Goal: Task Accomplishment & Management: Use online tool/utility

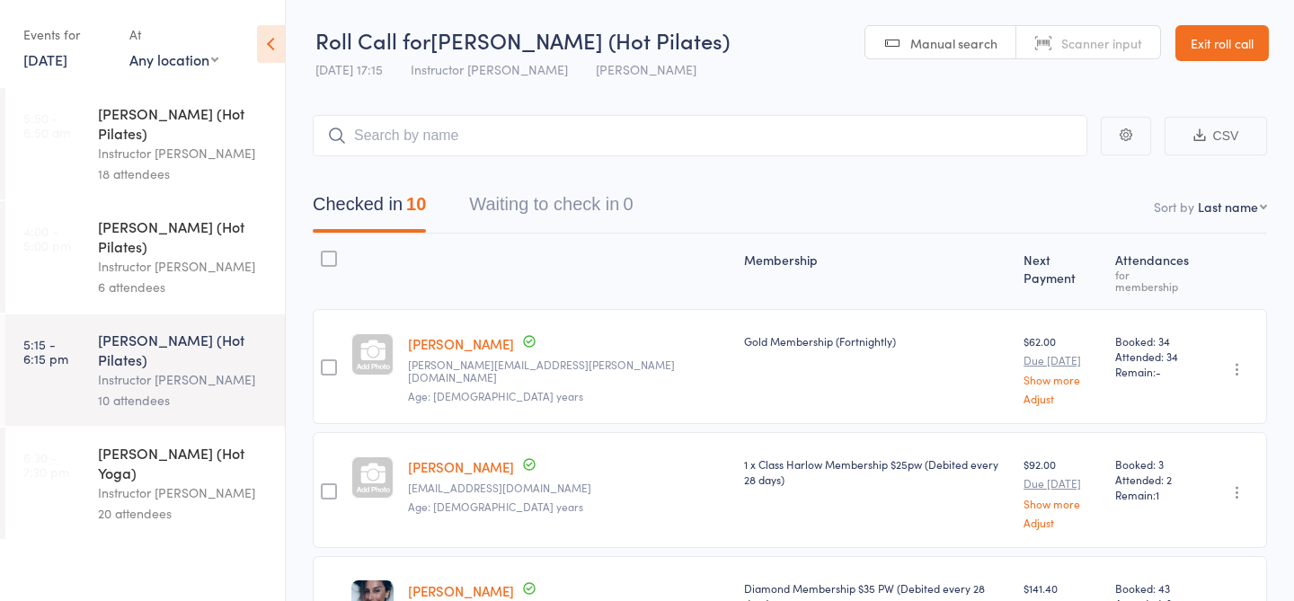
click at [161, 483] on div "Instructor [PERSON_NAME]" at bounding box center [184, 493] width 172 height 21
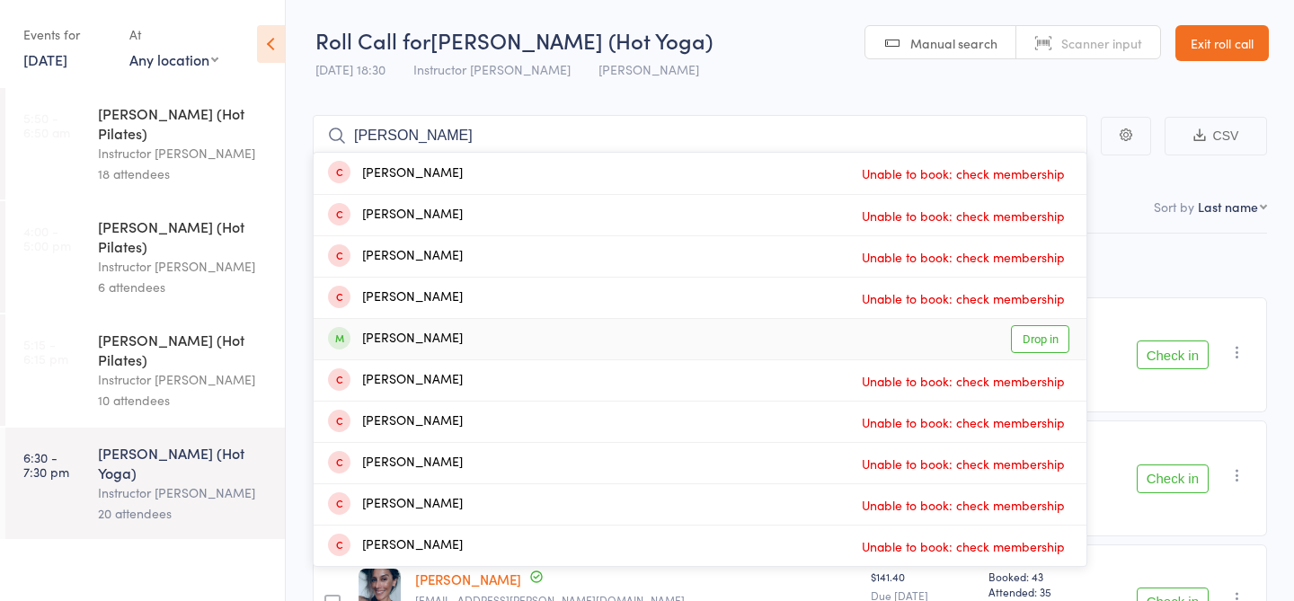
type input "michael"
click at [1032, 342] on link "Drop in" at bounding box center [1040, 339] width 58 height 28
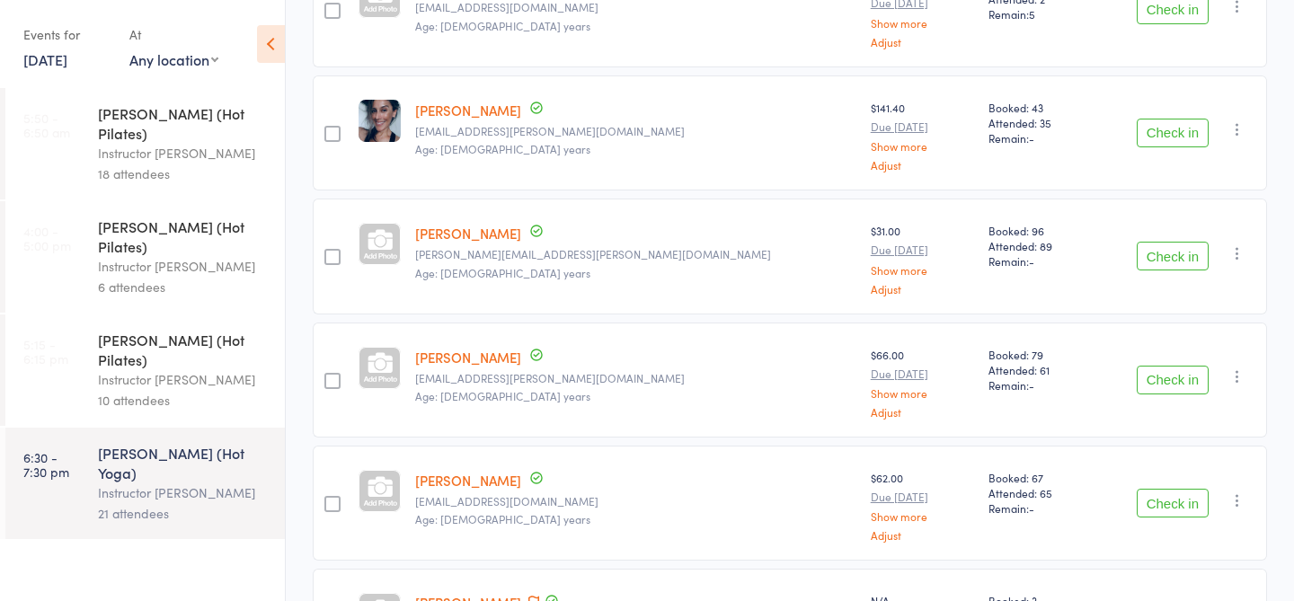
scroll to position [470, 0]
drag, startPoint x: 674, startPoint y: 485, endPoint x: 565, endPoint y: 448, distance: 116.0
click at [673, 485] on div "Jasmine Garbin ninajasmina888@gmail.com Age: 52 years" at bounding box center [636, 502] width 456 height 115
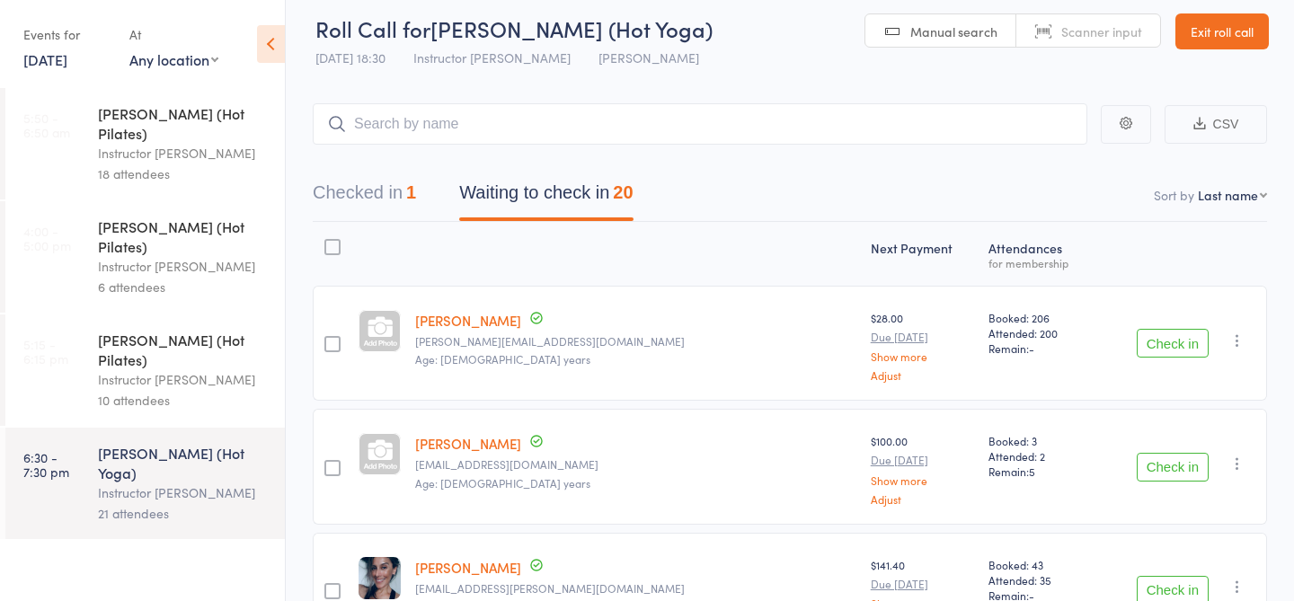
scroll to position [0, 0]
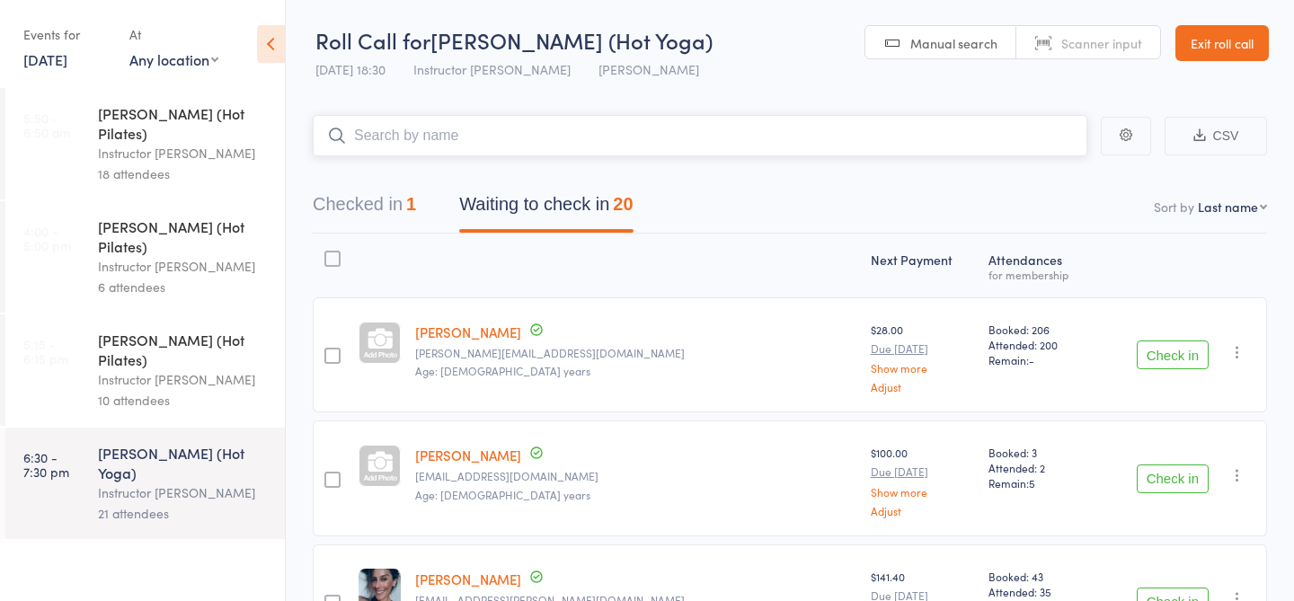
click at [634, 145] on input "search" at bounding box center [700, 135] width 775 height 41
click at [415, 194] on div "1" at bounding box center [411, 204] width 10 height 20
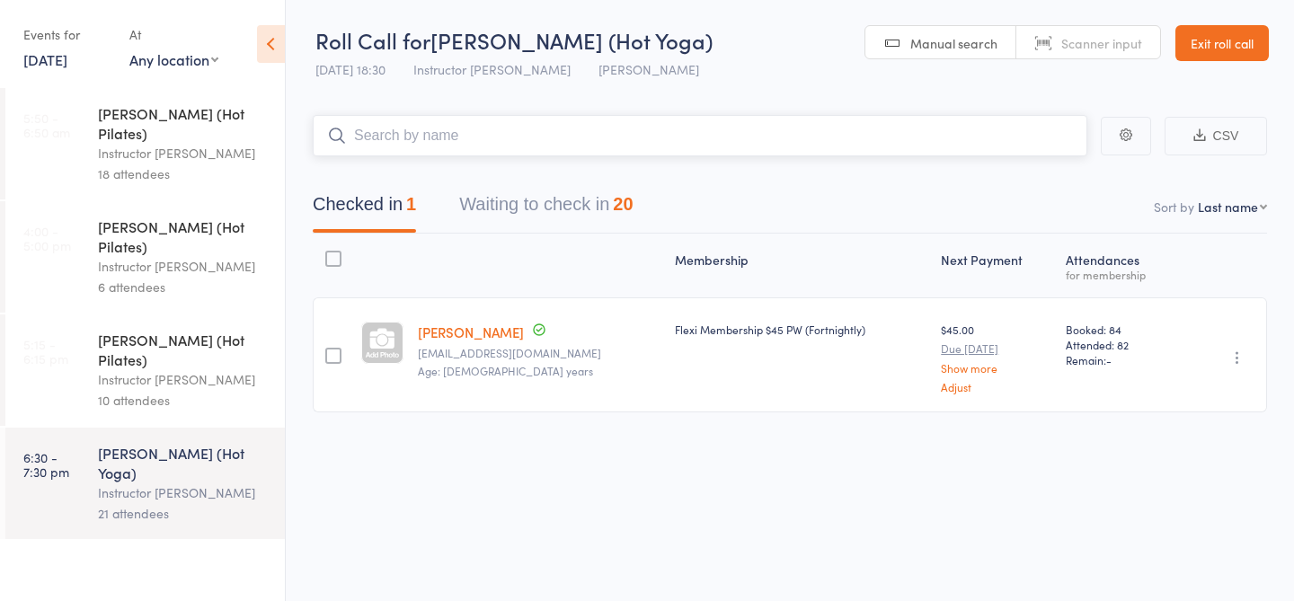
click at [554, 209] on button "Waiting to check in 20" at bounding box center [545, 209] width 173 height 48
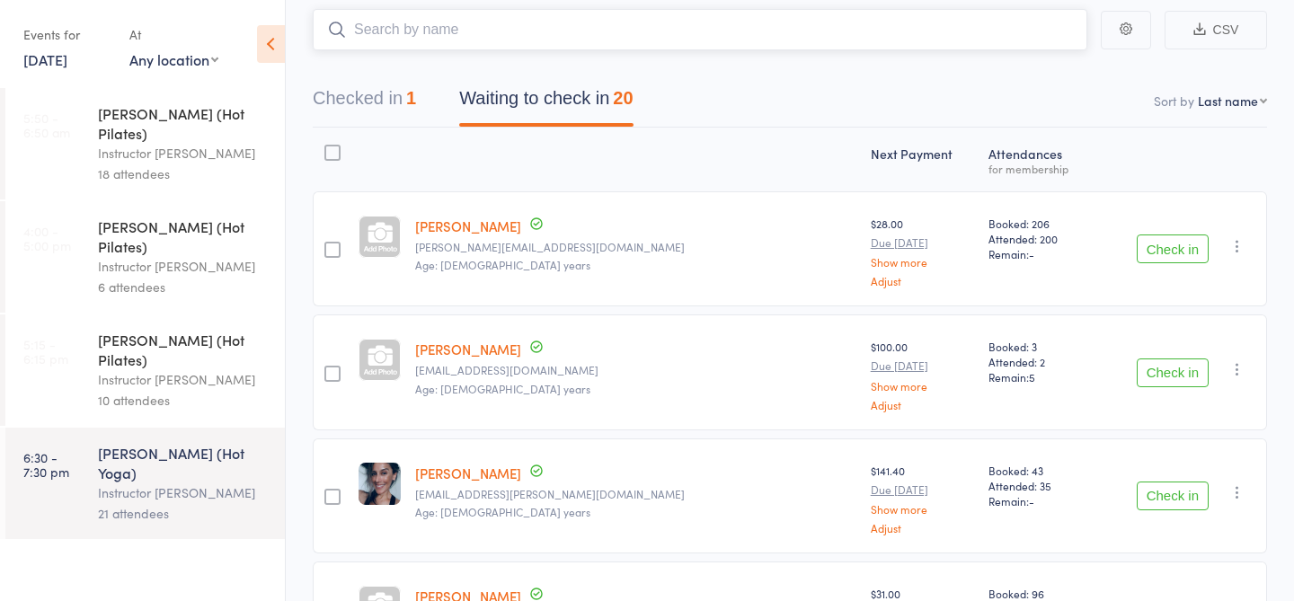
scroll to position [143, 0]
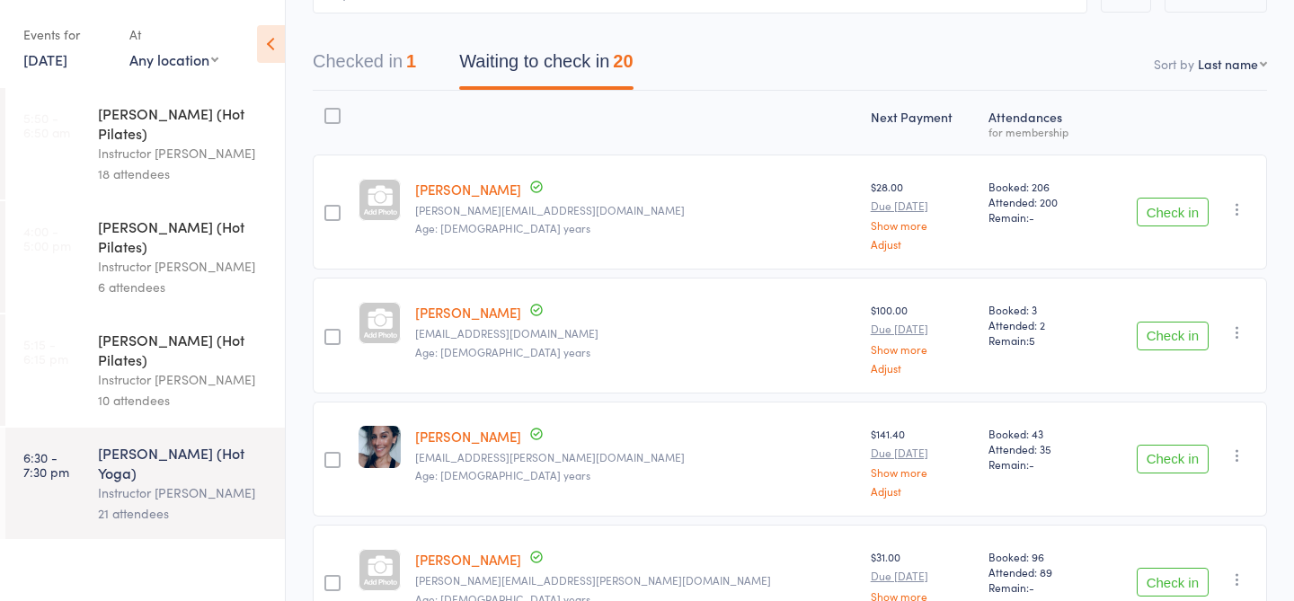
click at [1192, 459] on button "Check in" at bounding box center [1173, 459] width 72 height 29
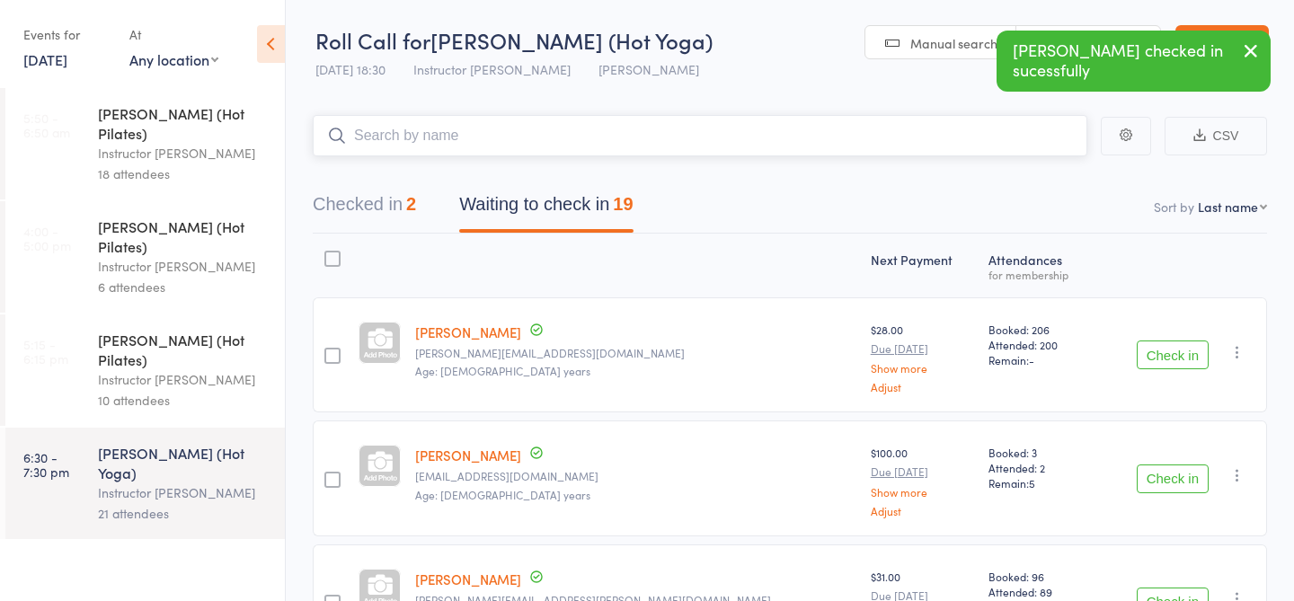
click at [648, 130] on input "search" at bounding box center [700, 135] width 775 height 41
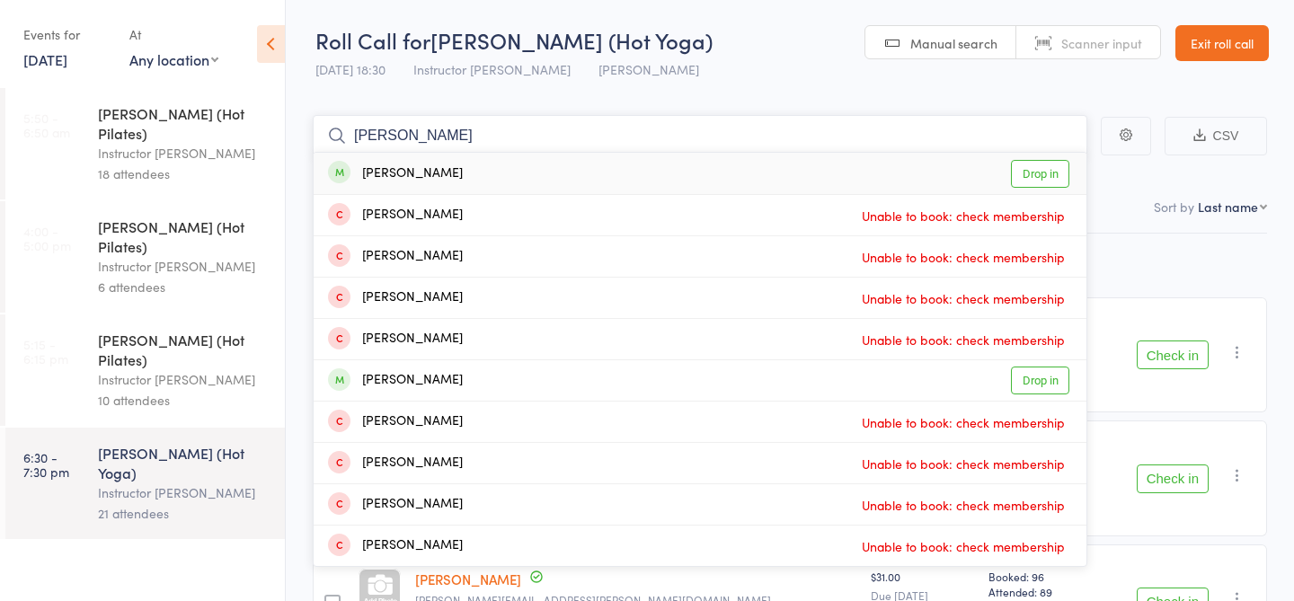
type input "emily henders"
click at [1035, 176] on link "Drop in" at bounding box center [1040, 174] width 58 height 28
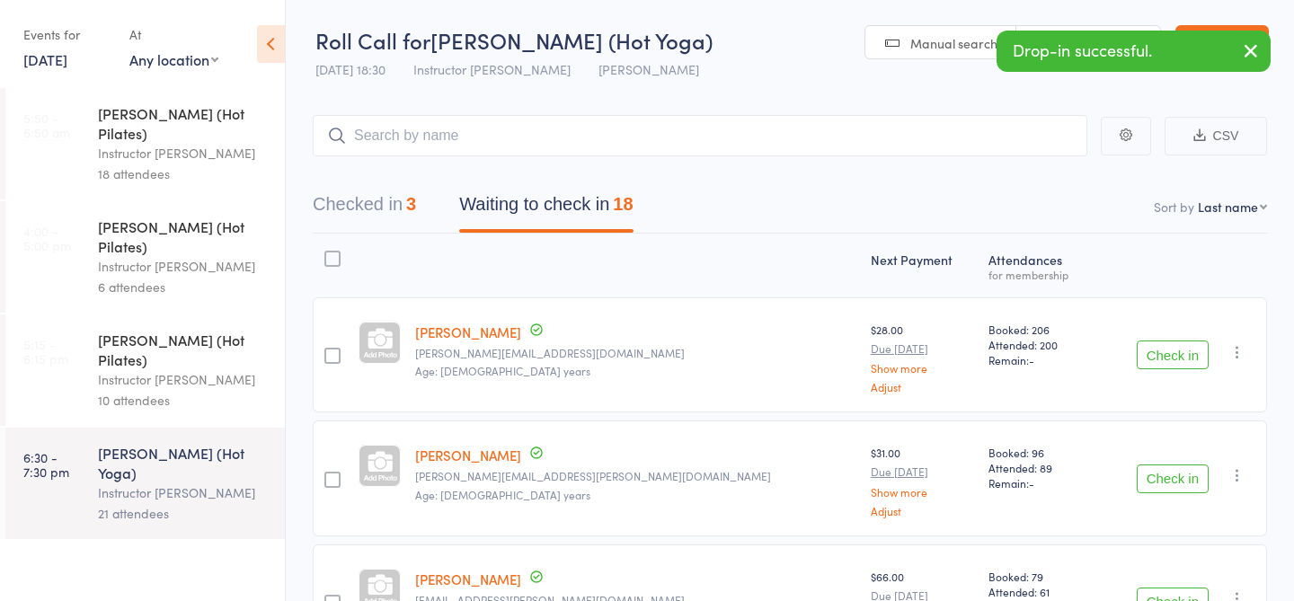
click at [1253, 58] on icon "button" at bounding box center [1251, 51] width 22 height 22
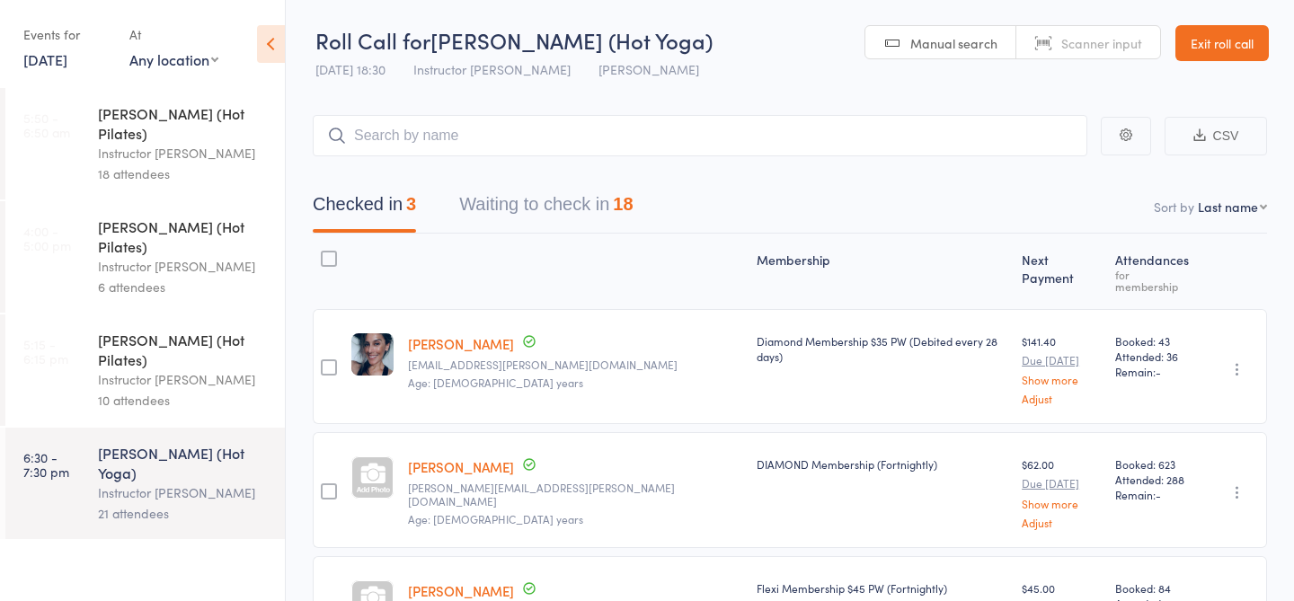
click at [67, 61] on link "[DATE]" at bounding box center [45, 59] width 44 height 20
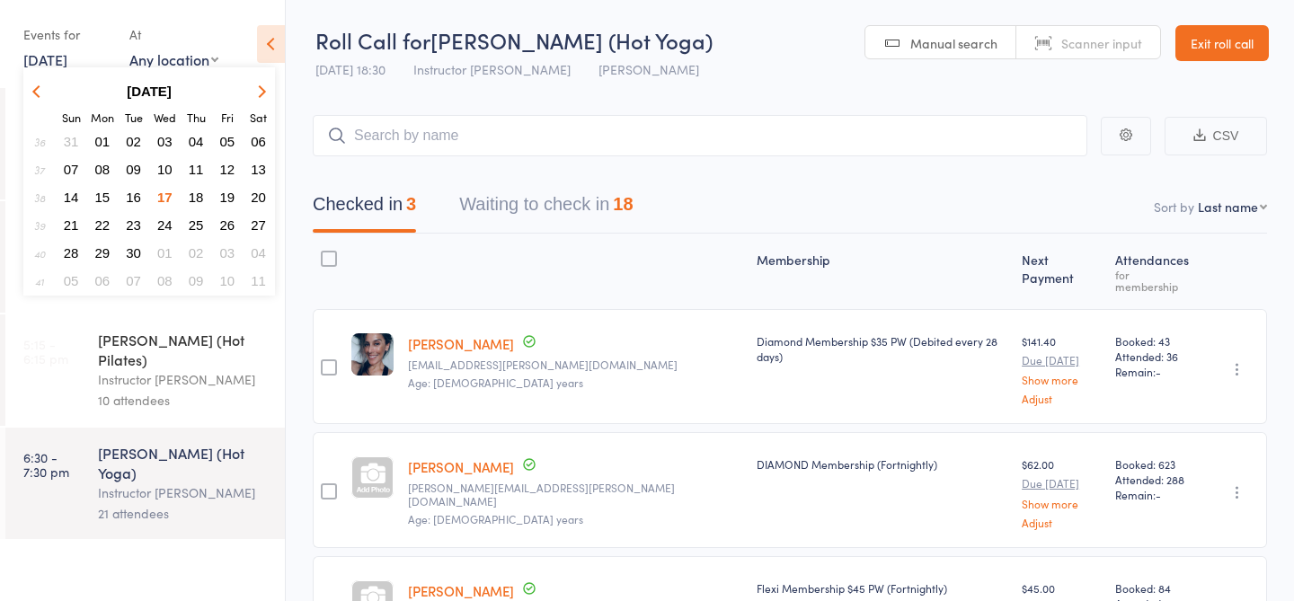
click at [229, 199] on span "19" at bounding box center [227, 197] width 15 height 15
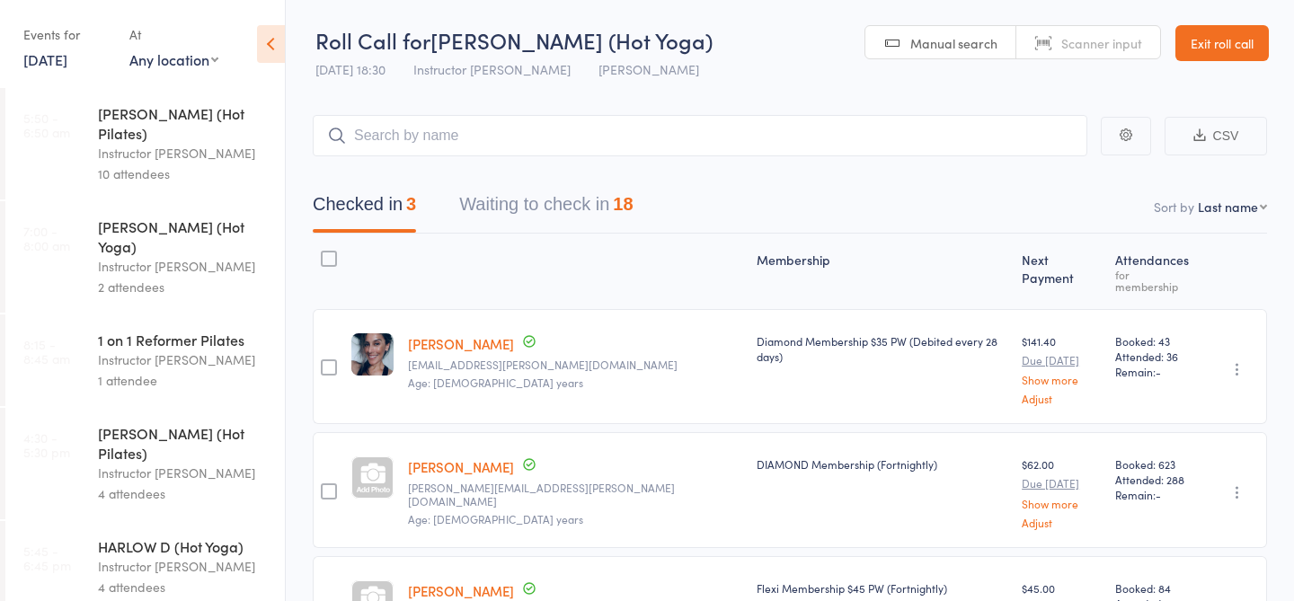
click at [64, 56] on link "19 Sep, 2025" at bounding box center [45, 59] width 44 height 20
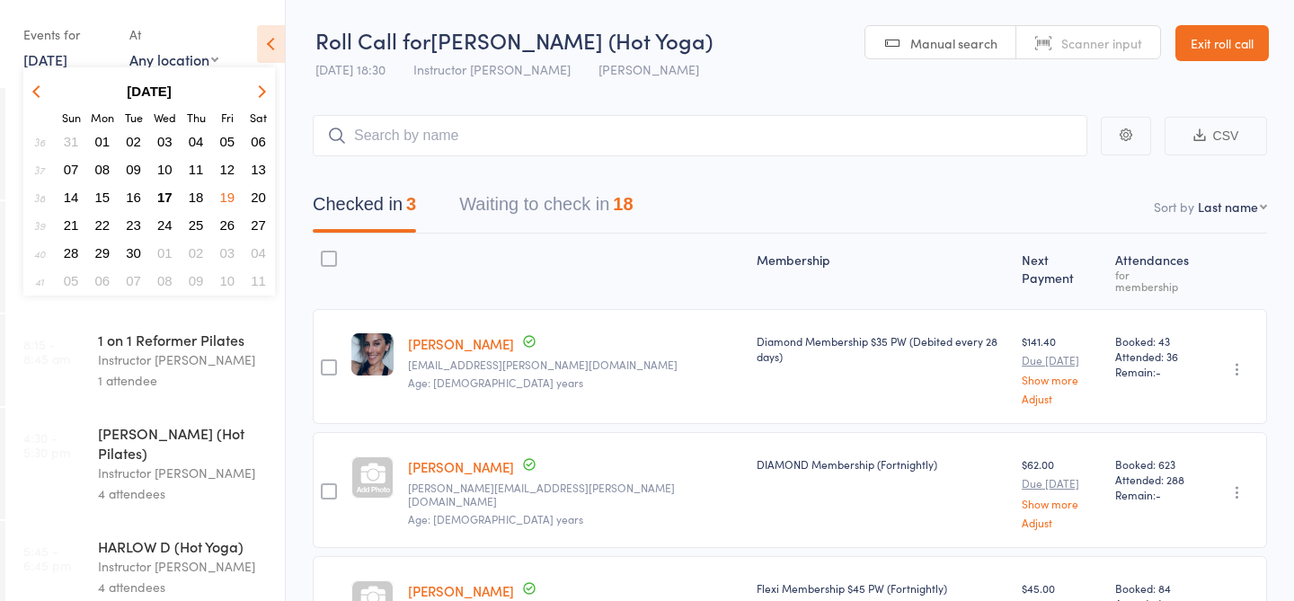
click at [164, 199] on span "17" at bounding box center [164, 197] width 15 height 15
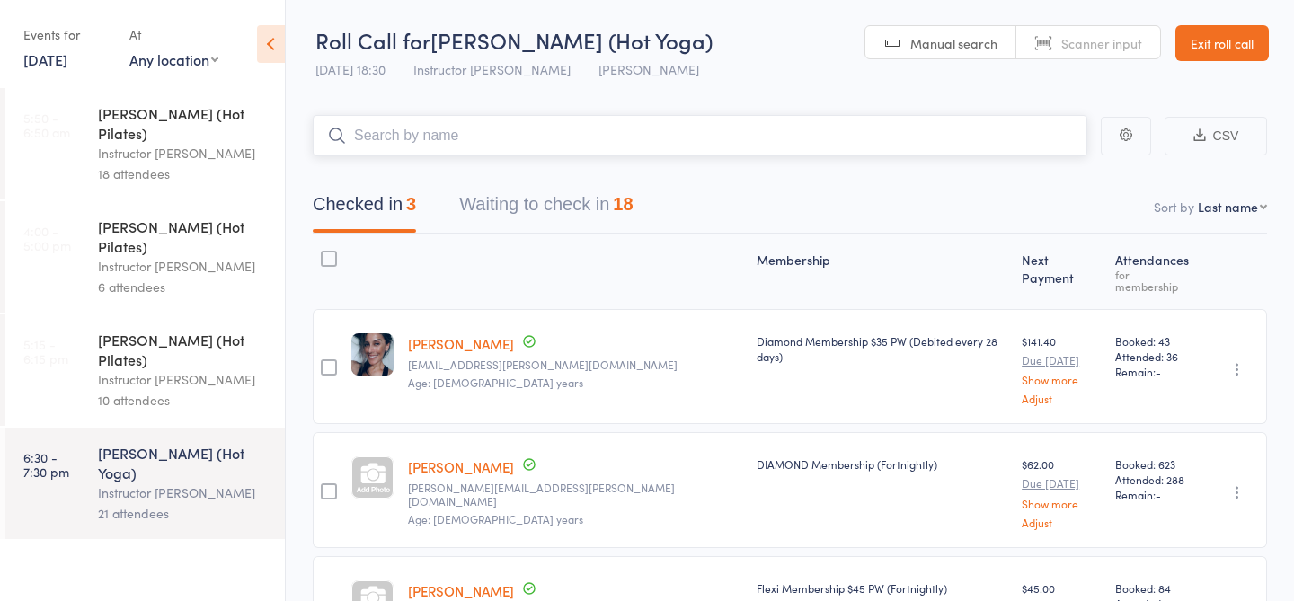
click at [419, 153] on input "search" at bounding box center [700, 135] width 775 height 41
click at [493, 218] on button "Waiting to check in 18" at bounding box center [545, 209] width 173 height 48
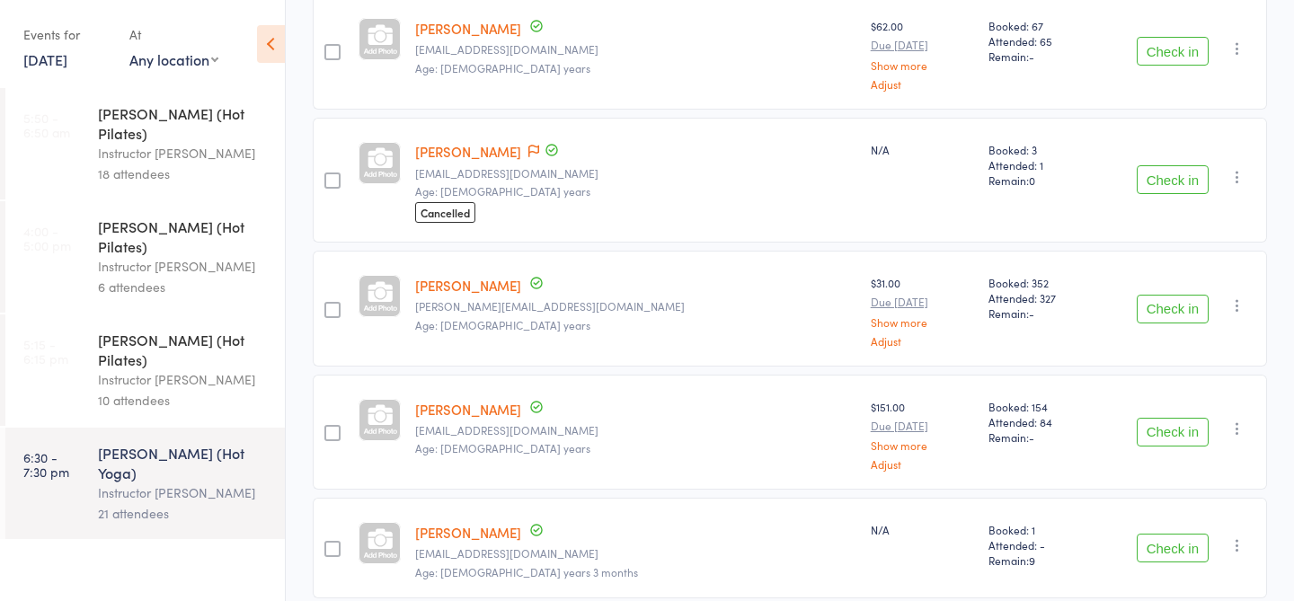
scroll to position [680, 0]
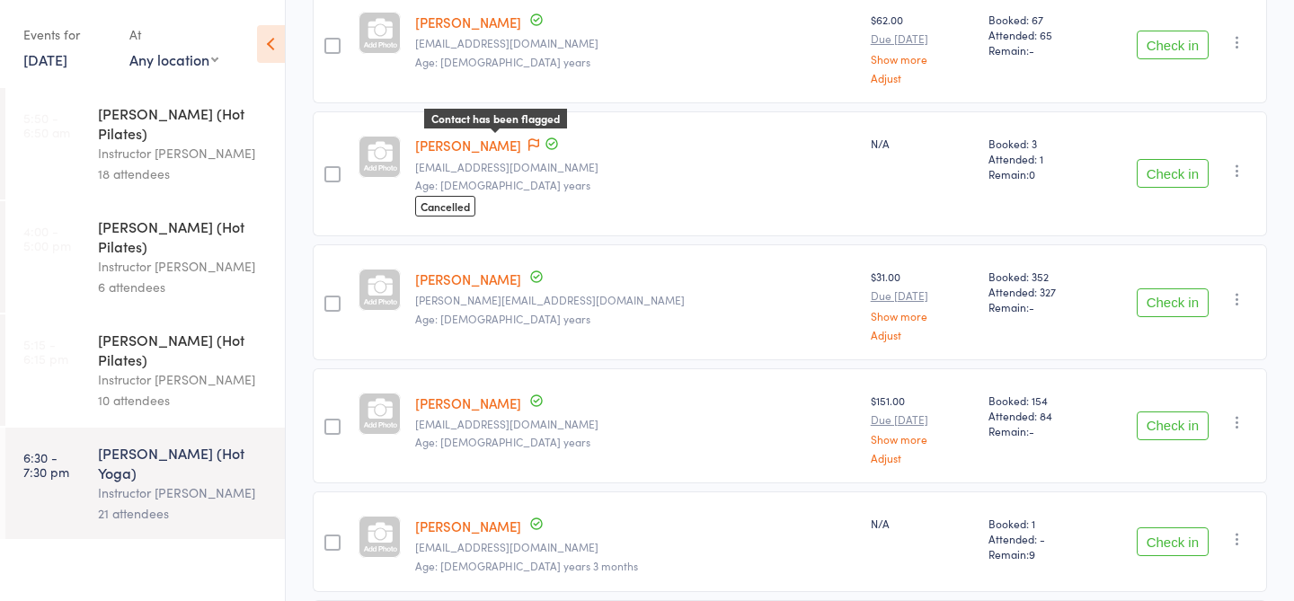
click at [529, 141] on icon at bounding box center [534, 144] width 11 height 13
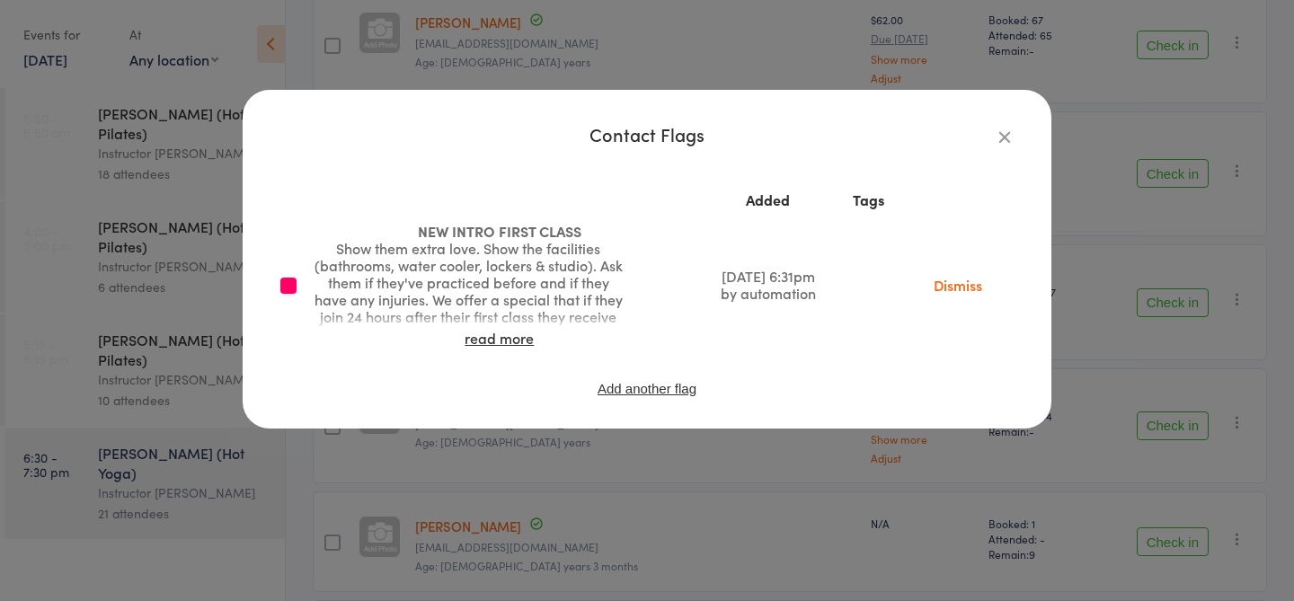
click at [1003, 134] on icon "button" at bounding box center [1005, 137] width 20 height 20
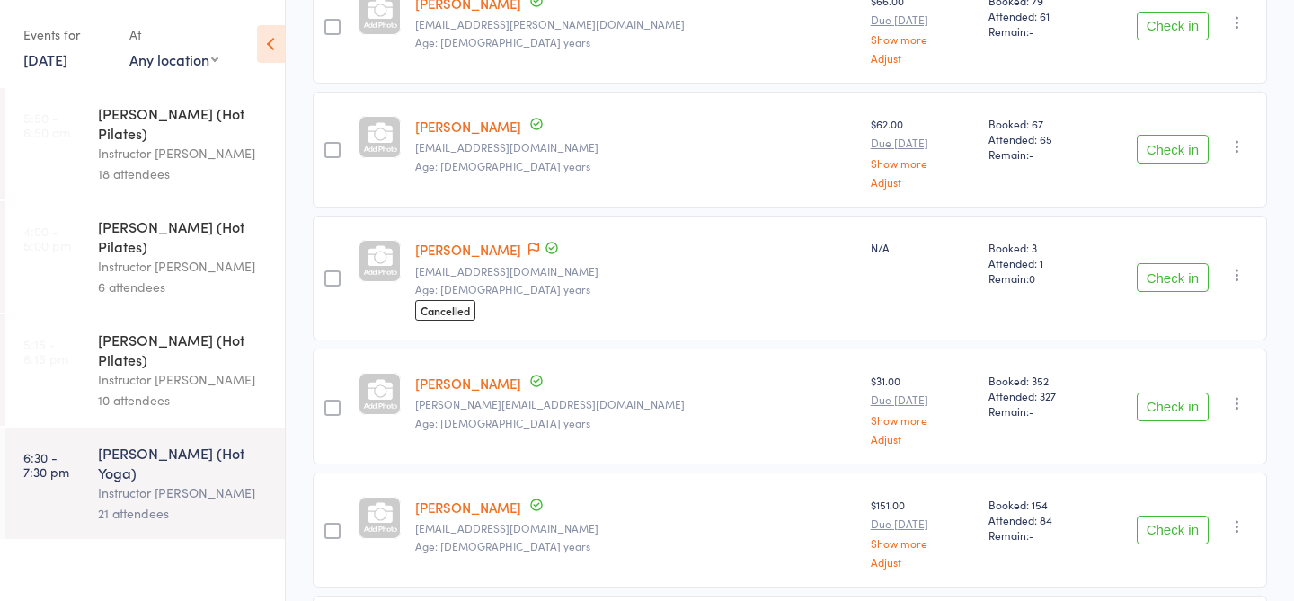
scroll to position [0, 0]
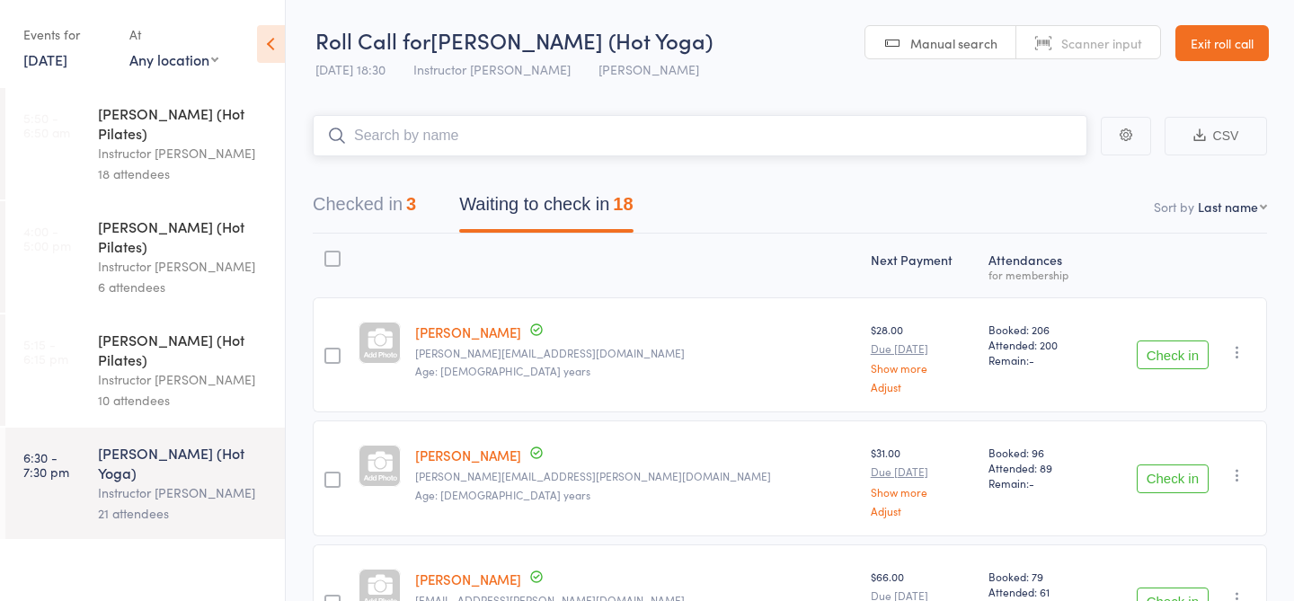
click at [493, 120] on input "search" at bounding box center [700, 135] width 775 height 41
type input "22487"
click at [1033, 182] on link "Check in" at bounding box center [1038, 174] width 64 height 28
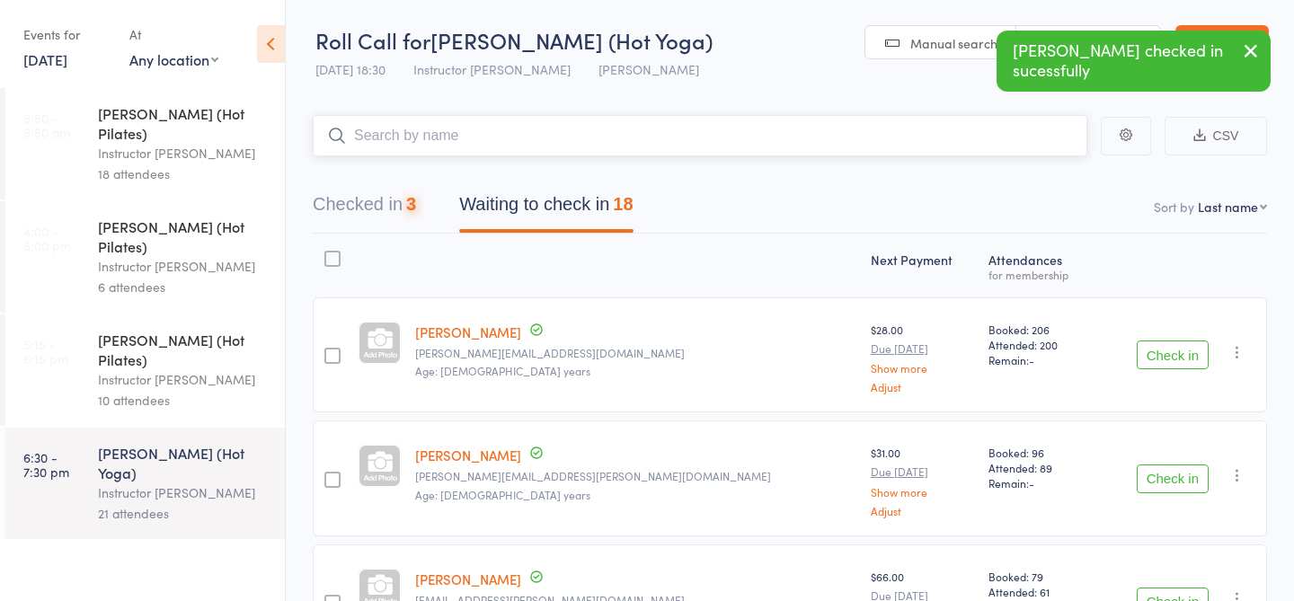
click at [990, 134] on input "search" at bounding box center [700, 135] width 775 height 41
type input "21264"
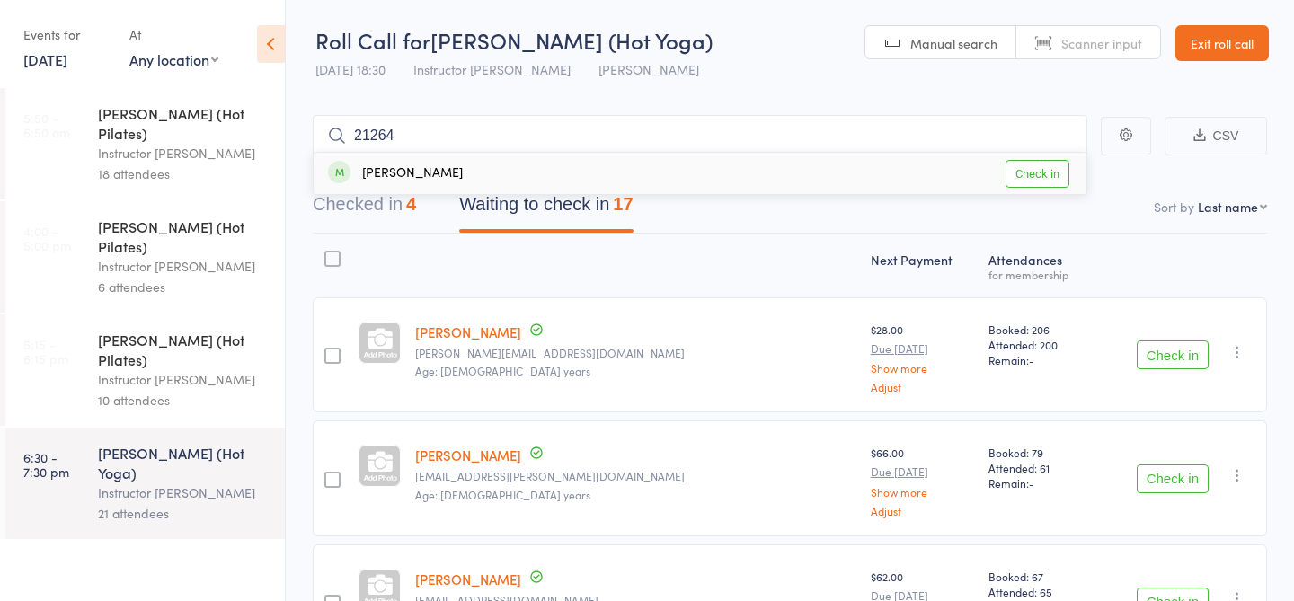
click at [1052, 174] on link "Check in" at bounding box center [1038, 174] width 64 height 28
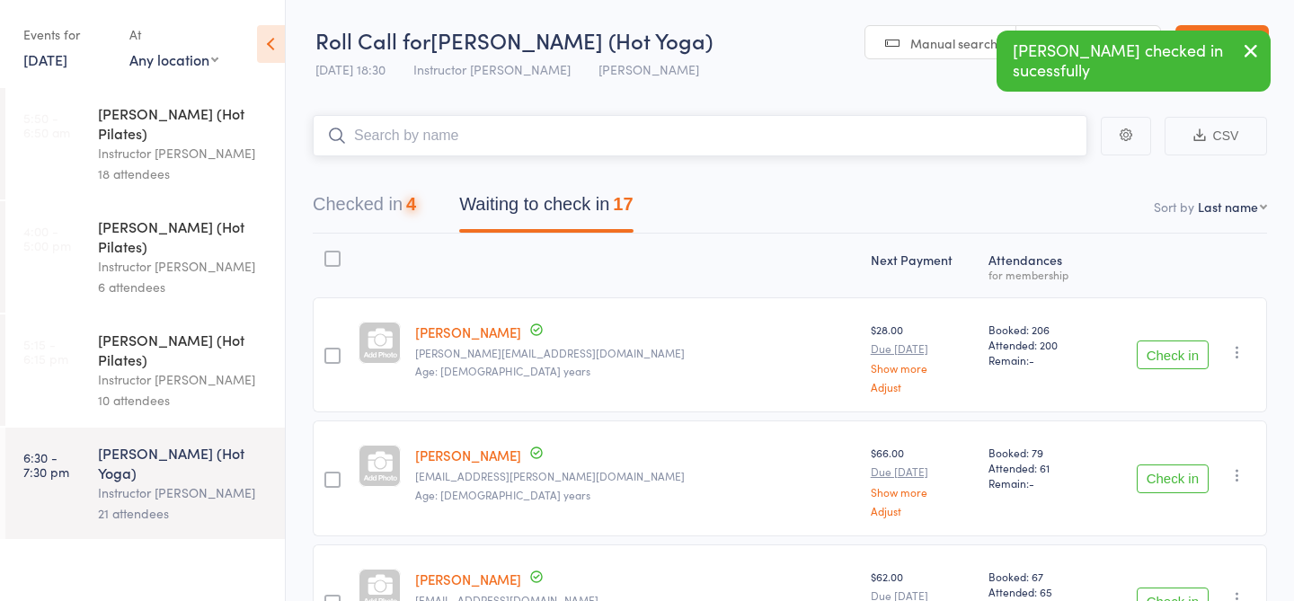
click at [983, 138] on input "search" at bounding box center [700, 135] width 775 height 41
type input "22731"
click at [1022, 173] on link "Check in" at bounding box center [1038, 174] width 64 height 28
click at [931, 122] on input "search" at bounding box center [700, 135] width 775 height 41
type input "23450"
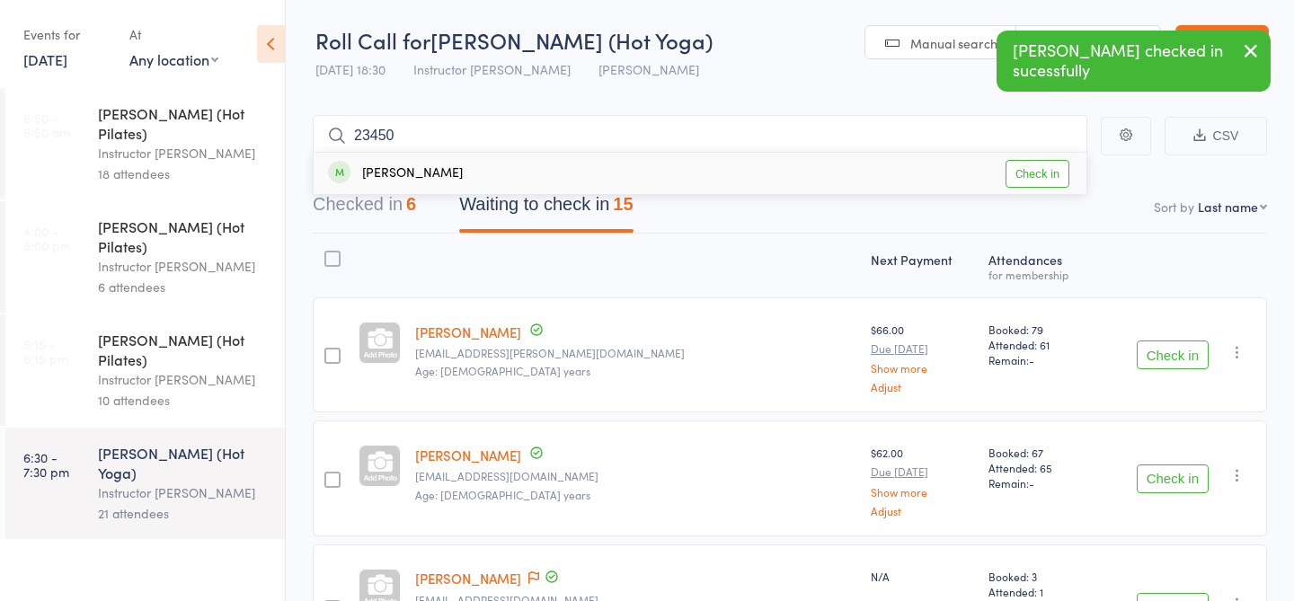
click at [1039, 182] on link "Check in" at bounding box center [1038, 174] width 64 height 28
click at [895, 120] on input "search" at bounding box center [700, 135] width 775 height 41
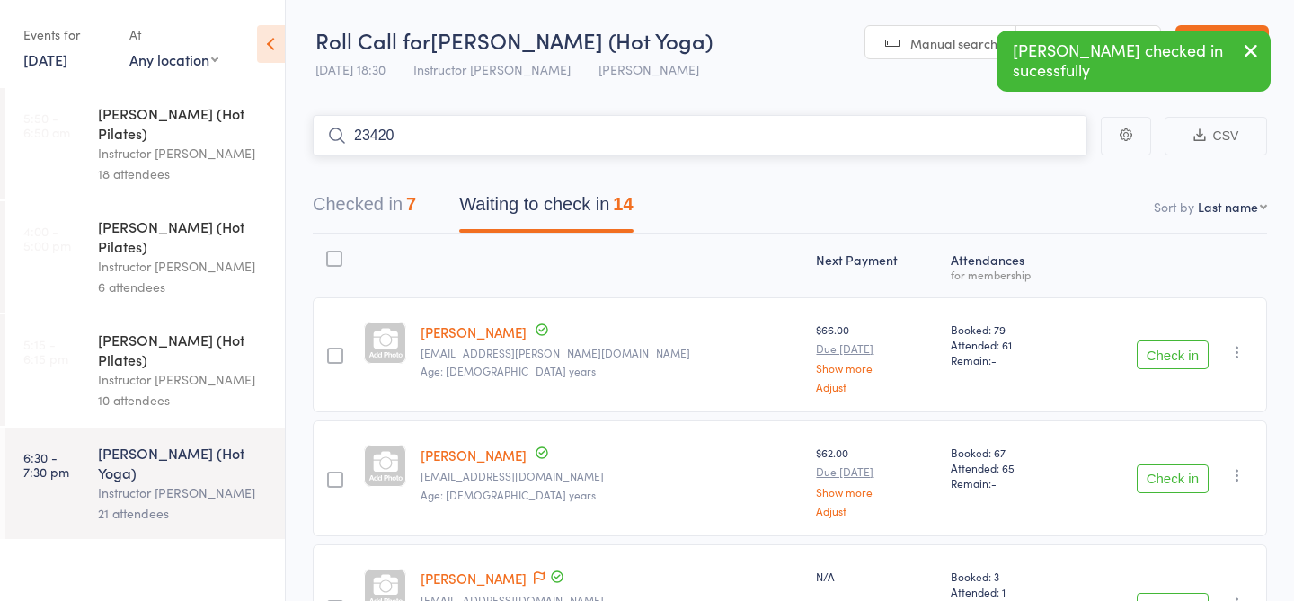
type input "23420"
click at [1036, 174] on link "Check in" at bounding box center [1038, 174] width 64 height 28
click at [1014, 146] on input "search" at bounding box center [700, 135] width 775 height 41
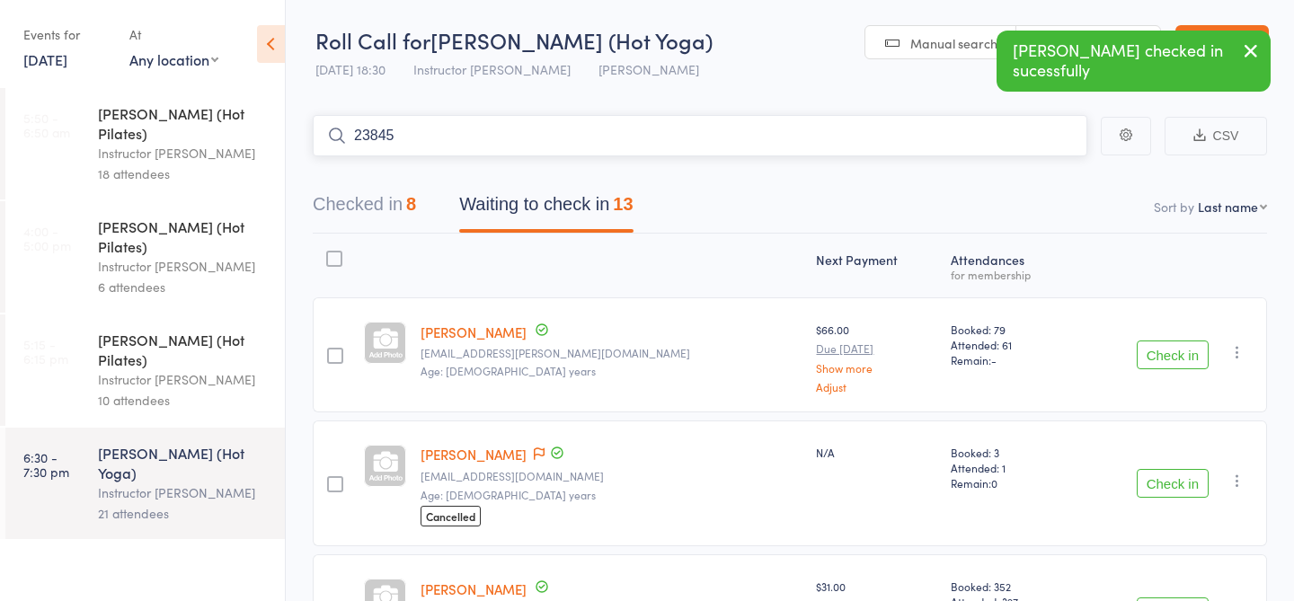
type input "23845"
click at [1024, 188] on div "Abigail Monteiro Check in" at bounding box center [700, 173] width 773 height 41
type input "23451"
click at [1042, 175] on link "Check in" at bounding box center [1038, 174] width 64 height 28
click at [979, 144] on input "search" at bounding box center [700, 135] width 775 height 41
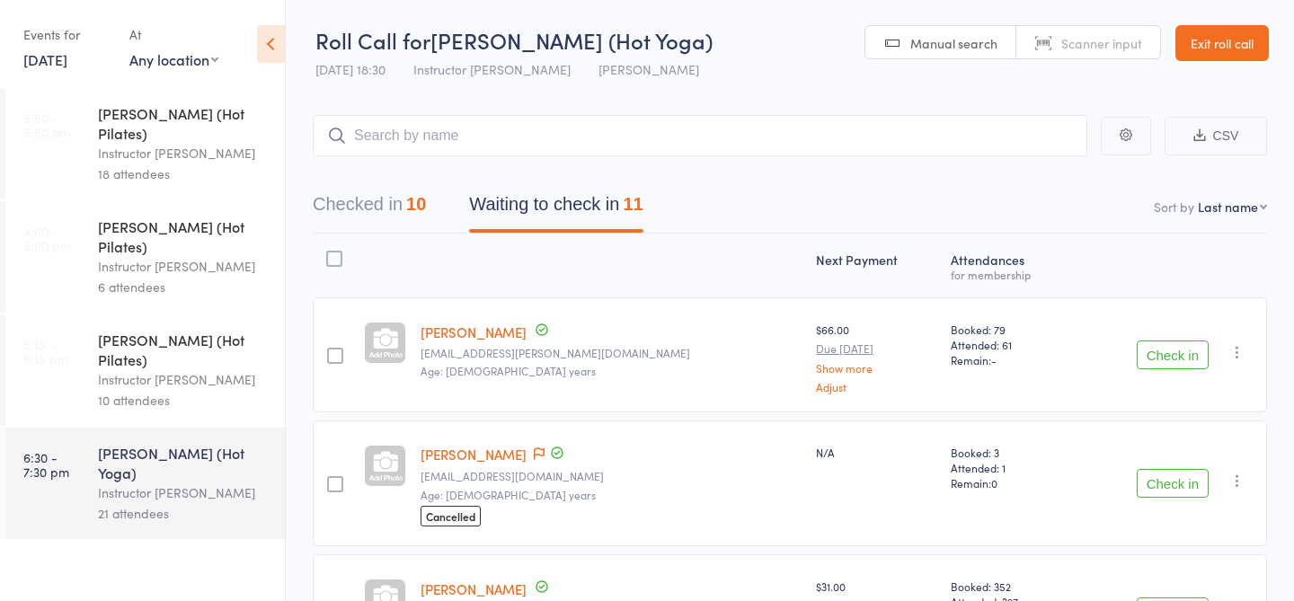
click at [1164, 487] on button "Check in" at bounding box center [1173, 483] width 72 height 29
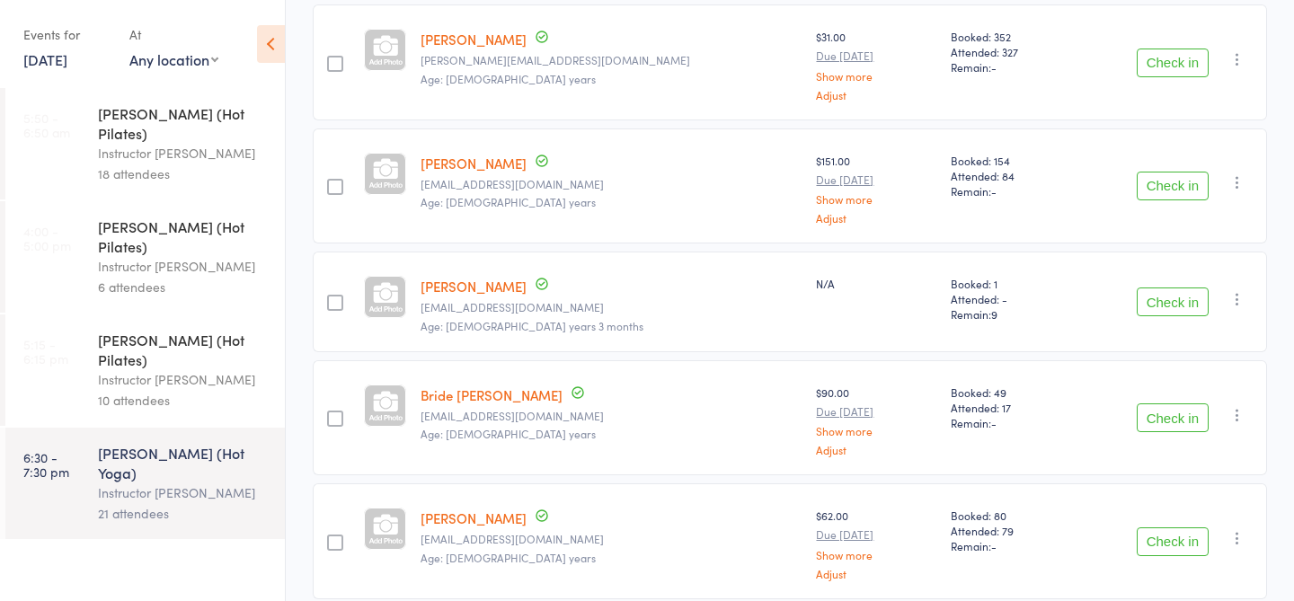
scroll to position [415, 0]
click at [1188, 302] on button "Check in" at bounding box center [1173, 303] width 72 height 29
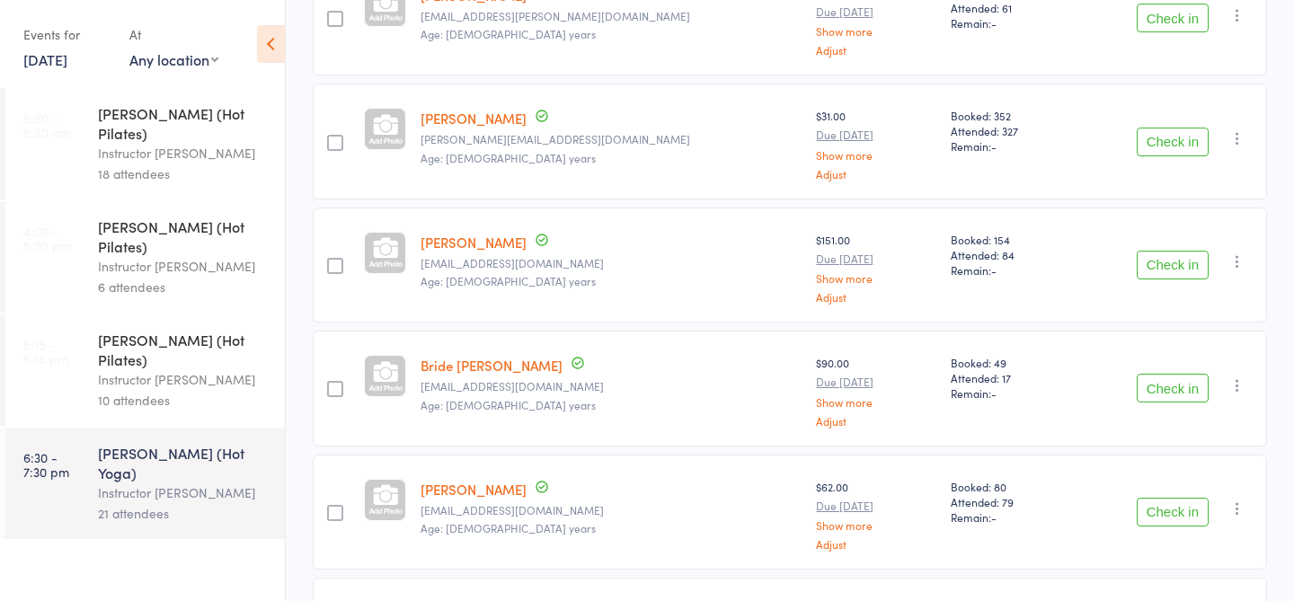
scroll to position [0, 0]
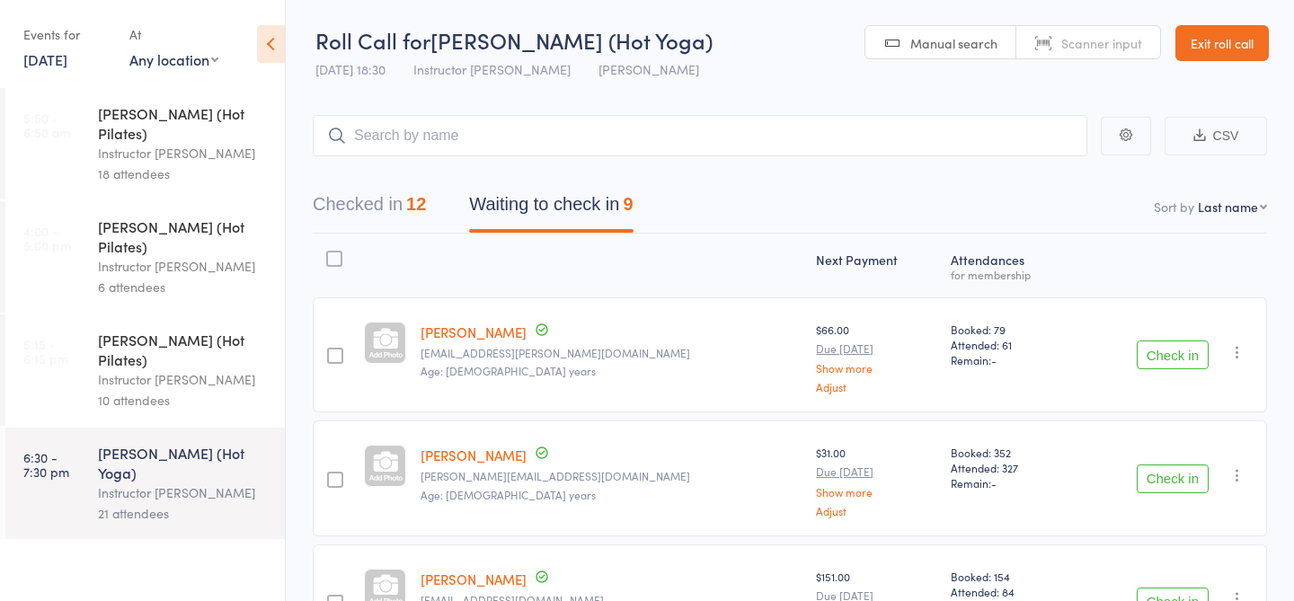
click at [617, 440] on div "Jessica Hopgood Jessica.hopgood01@gmail.com Age: 32 years" at bounding box center [611, 478] width 396 height 115
click at [425, 191] on button "Checked in 12" at bounding box center [369, 209] width 113 height 48
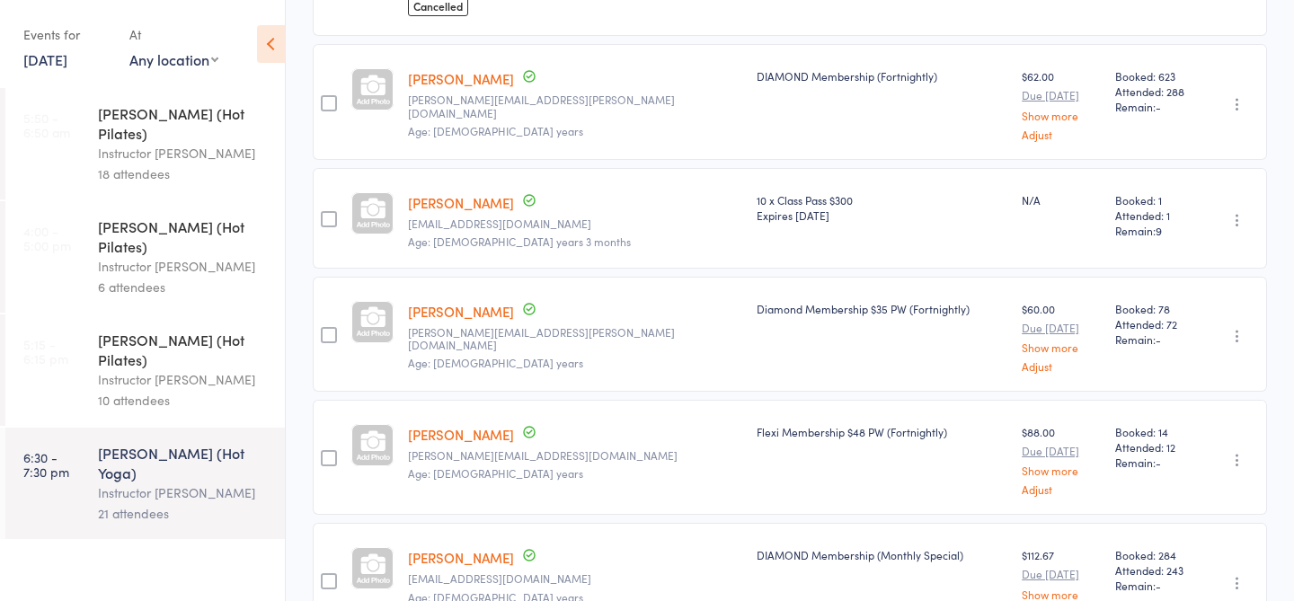
scroll to position [891, 0]
click at [600, 402] on div "Abigail Monteiro Abigail-monteiro@hotmail.com Age: 26 years" at bounding box center [575, 459] width 349 height 115
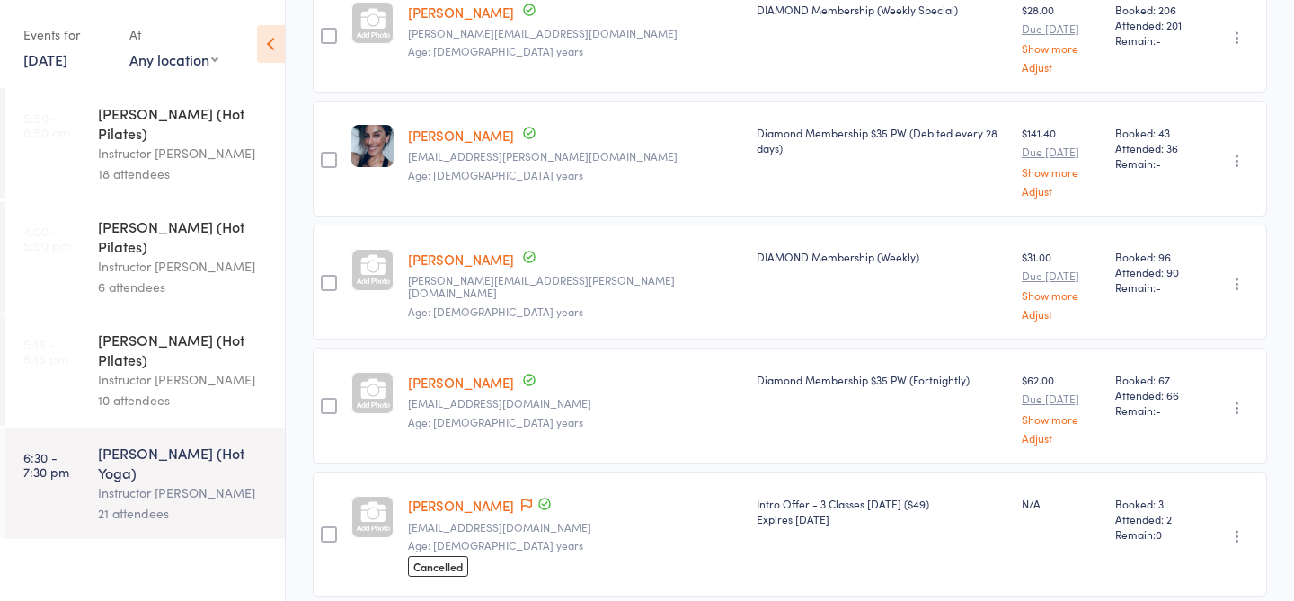
scroll to position [0, 0]
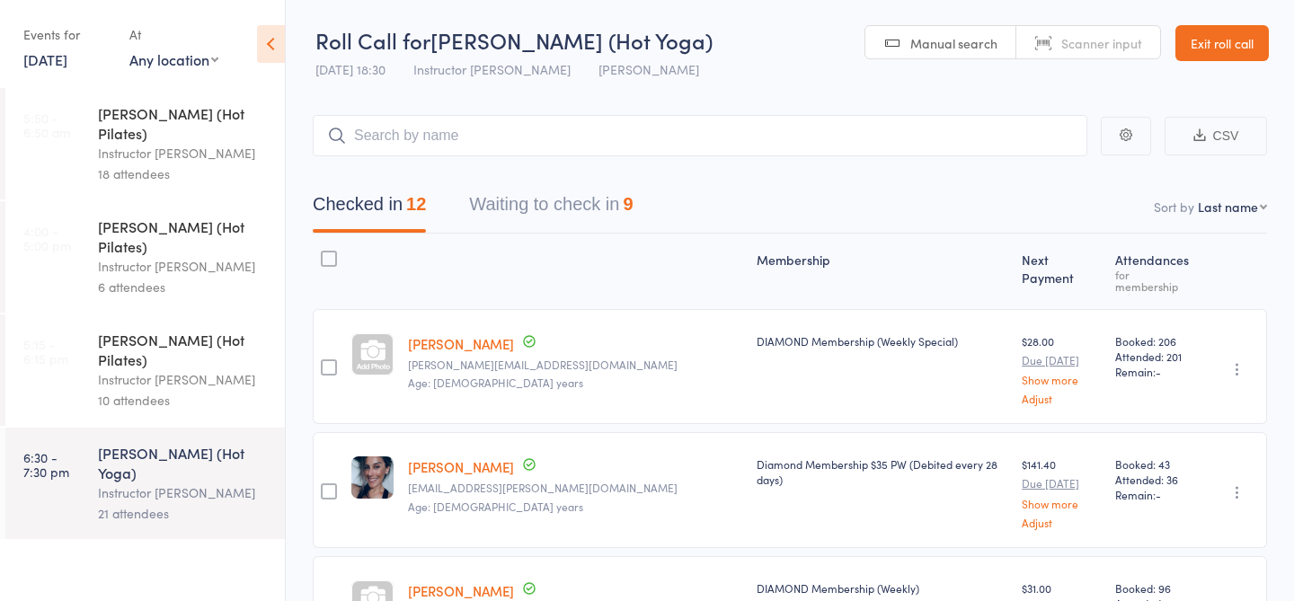
click at [591, 197] on button "Waiting to check in 9" at bounding box center [551, 209] width 164 height 48
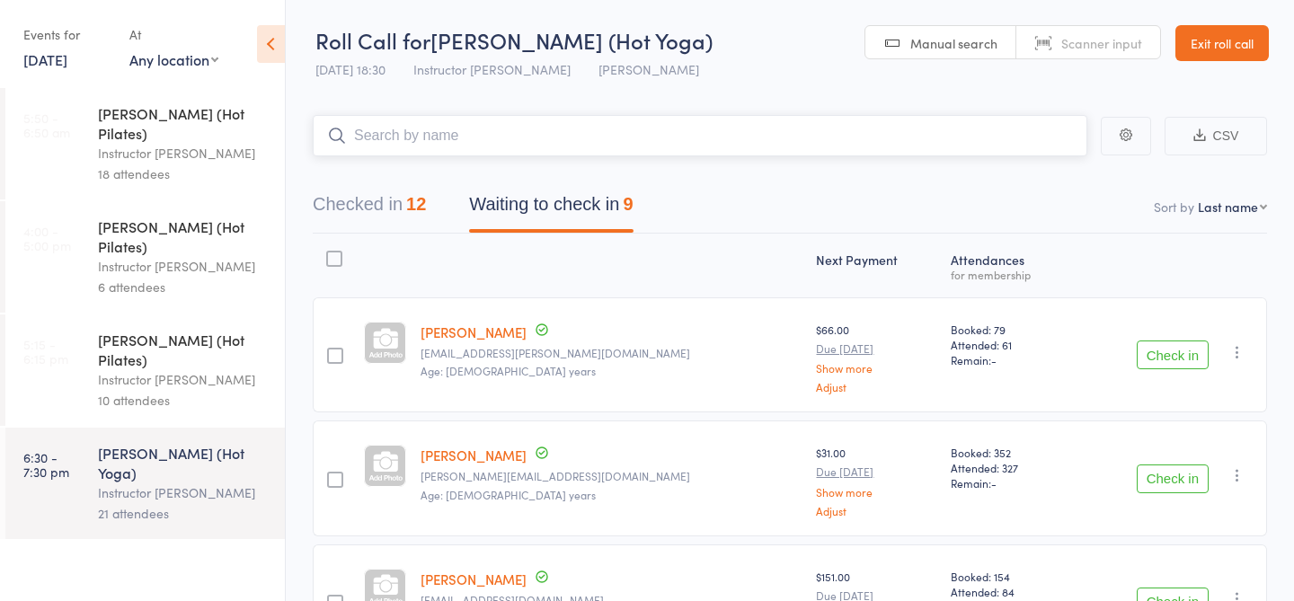
click at [449, 125] on input "search" at bounding box center [700, 135] width 775 height 41
type input "23849"
click at [437, 140] on input "search" at bounding box center [700, 135] width 775 height 41
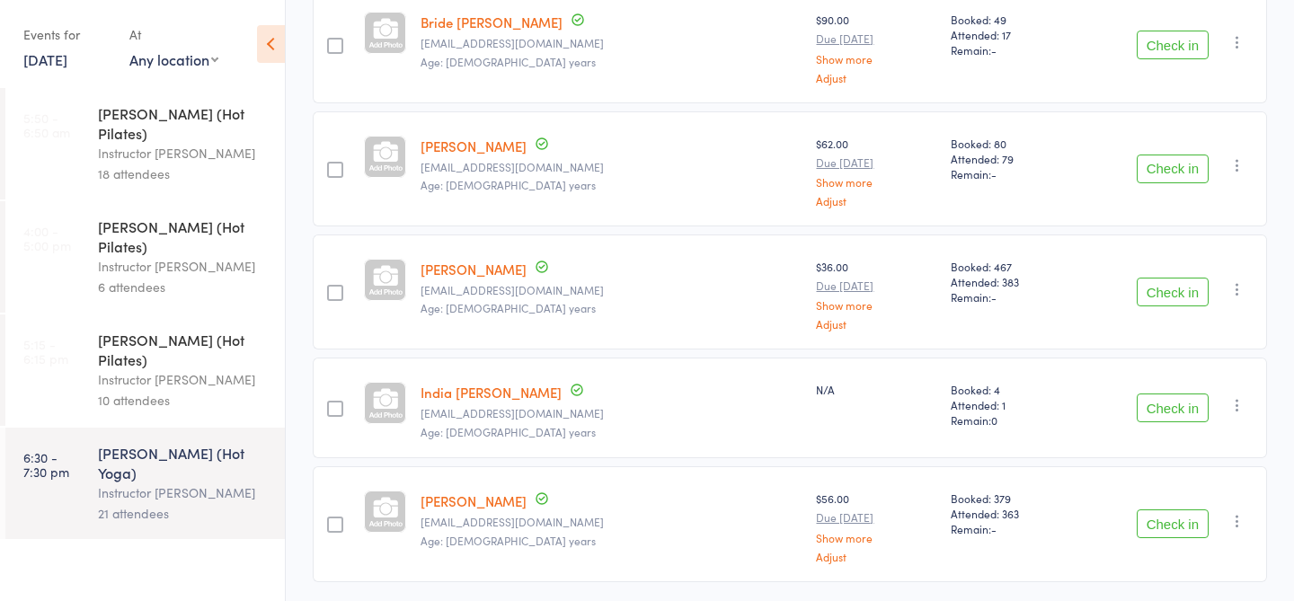
scroll to position [685, 0]
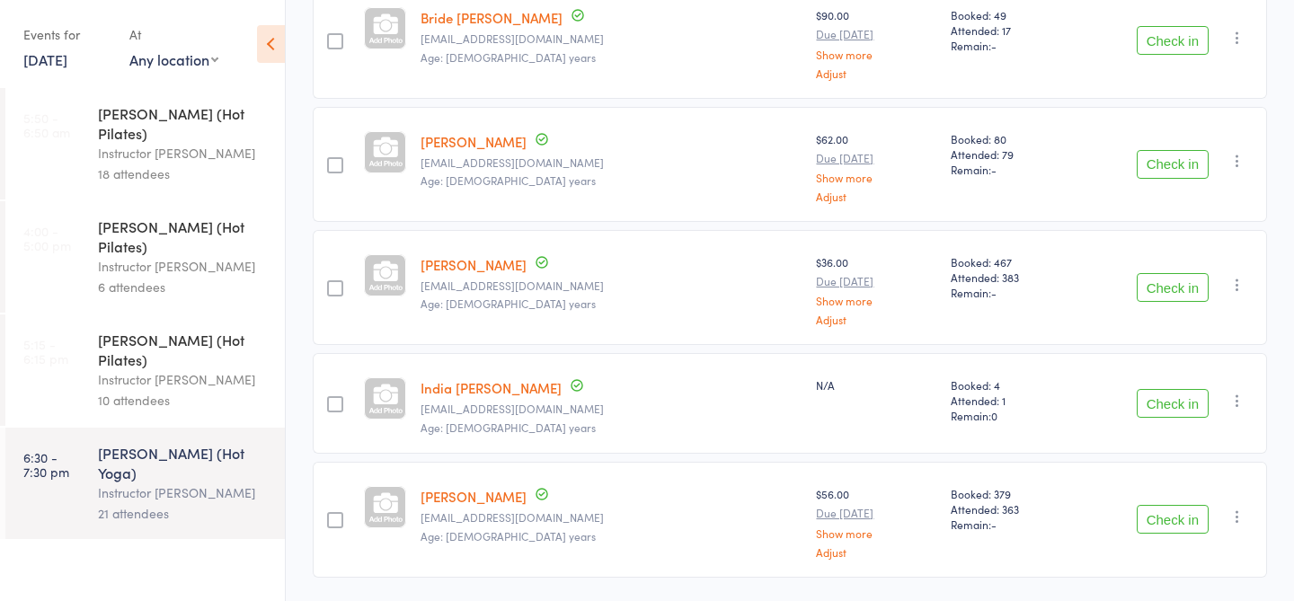
click at [1165, 405] on button "Check in" at bounding box center [1173, 403] width 72 height 29
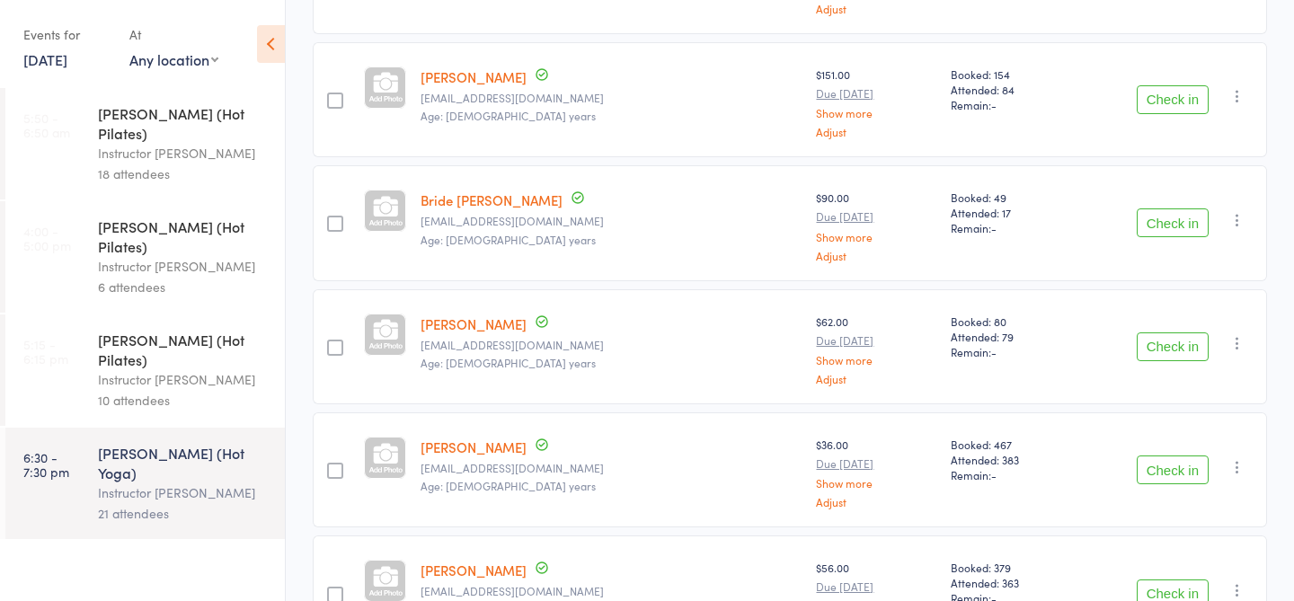
scroll to position [629, 0]
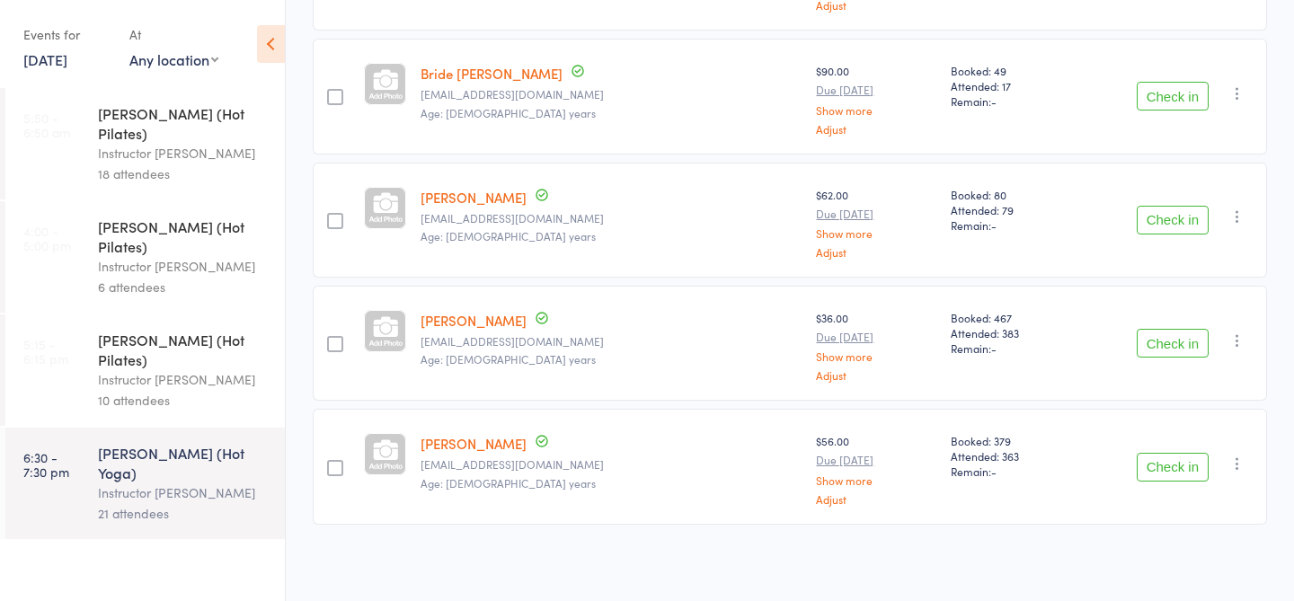
click at [1178, 215] on button "Check in" at bounding box center [1173, 220] width 72 height 29
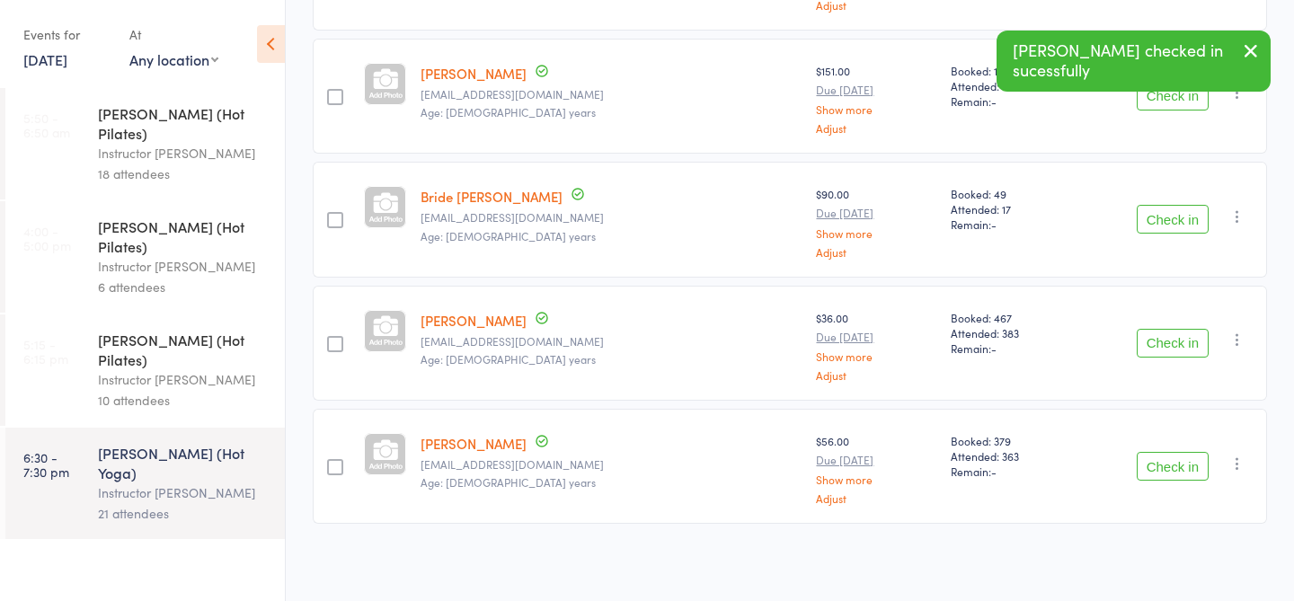
scroll to position [0, 0]
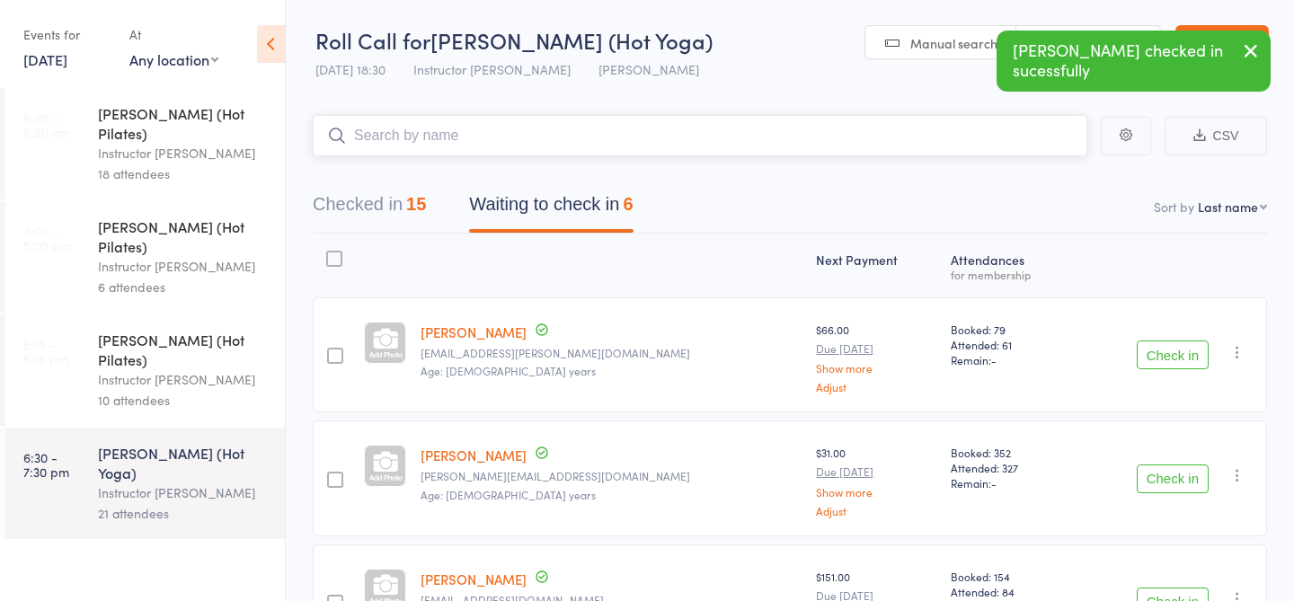
click at [730, 147] on input "search" at bounding box center [700, 135] width 775 height 41
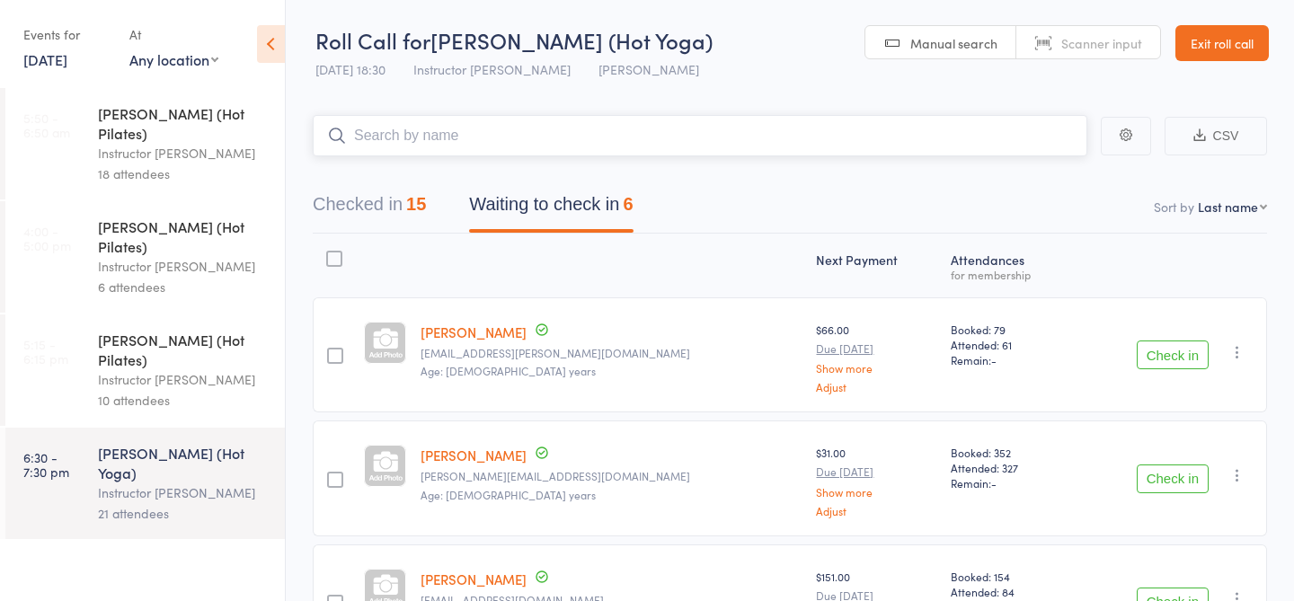
click at [687, 142] on input "search" at bounding box center [700, 135] width 775 height 41
click at [736, 130] on input "search" at bounding box center [700, 135] width 775 height 41
type input "22293"
click at [677, 137] on input "search" at bounding box center [700, 135] width 775 height 41
type input "22541"
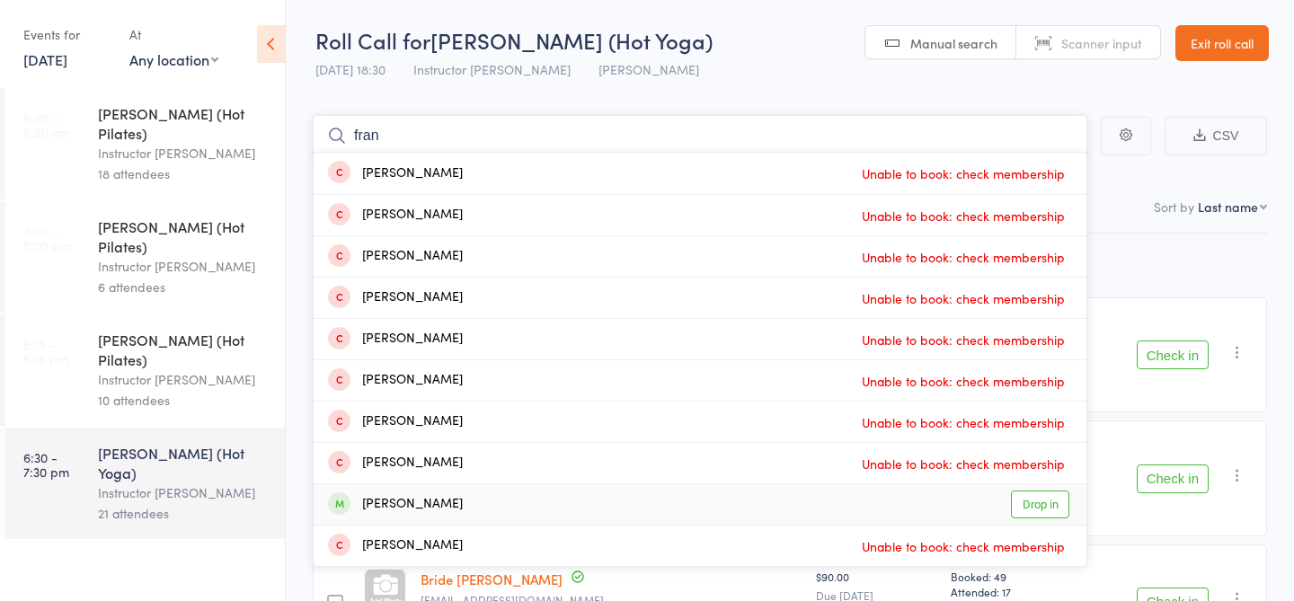
type input "fran"
click at [1036, 509] on link "Drop in" at bounding box center [1040, 505] width 58 height 28
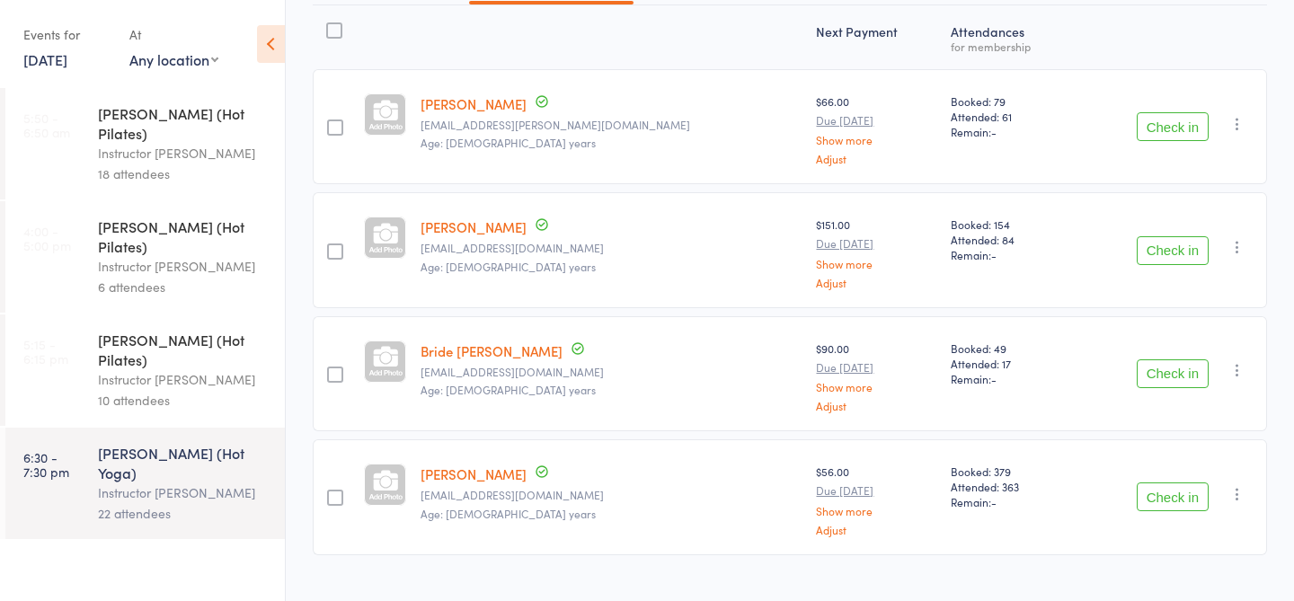
scroll to position [226, 0]
click at [495, 361] on link "Bride Kennedy-Hopoate" at bounding box center [492, 353] width 142 height 19
click at [1171, 376] on button "Check in" at bounding box center [1173, 376] width 72 height 29
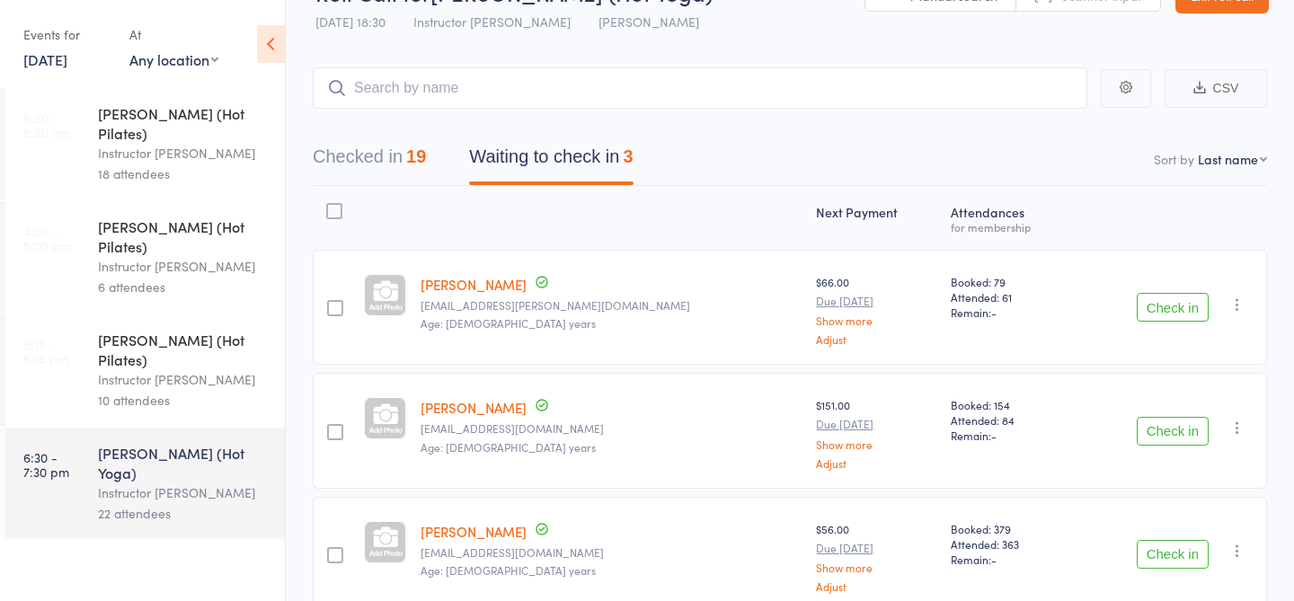
scroll to position [0, 0]
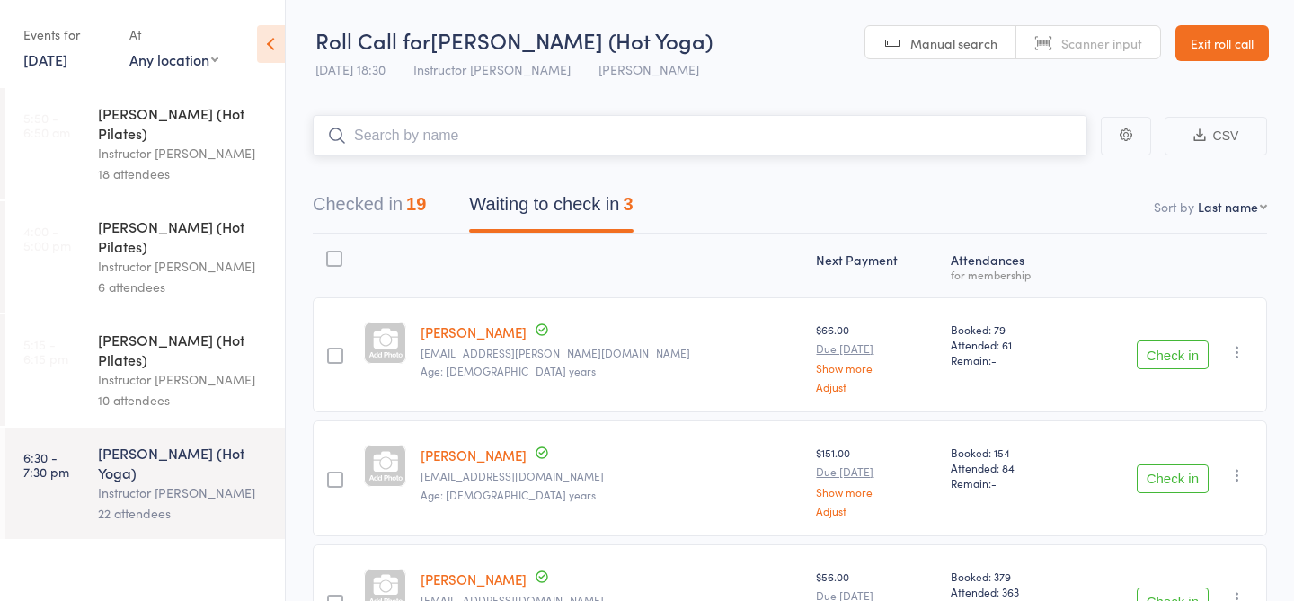
click at [622, 130] on input "search" at bounding box center [700, 135] width 775 height 41
click at [622, 131] on input "search" at bounding box center [700, 135] width 775 height 41
type input "21000"
click at [485, 327] on link "[PERSON_NAME]" at bounding box center [474, 332] width 106 height 19
click at [1169, 343] on button "Check in" at bounding box center [1173, 355] width 72 height 29
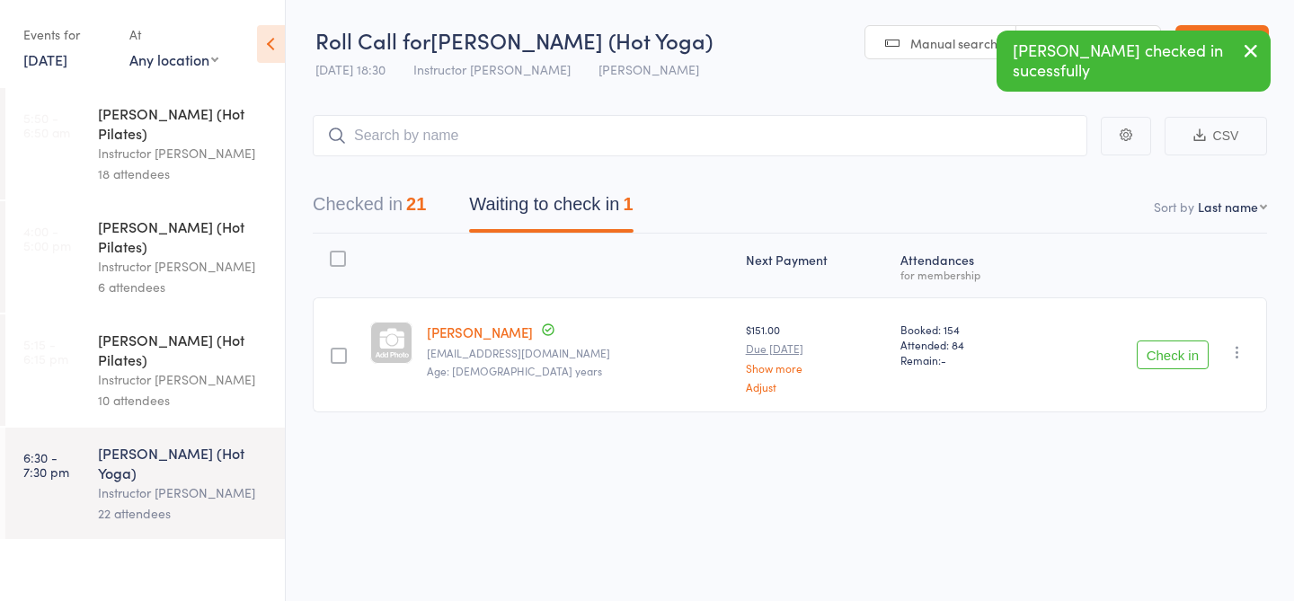
click at [488, 331] on link "Elodie Hugo" at bounding box center [480, 332] width 106 height 19
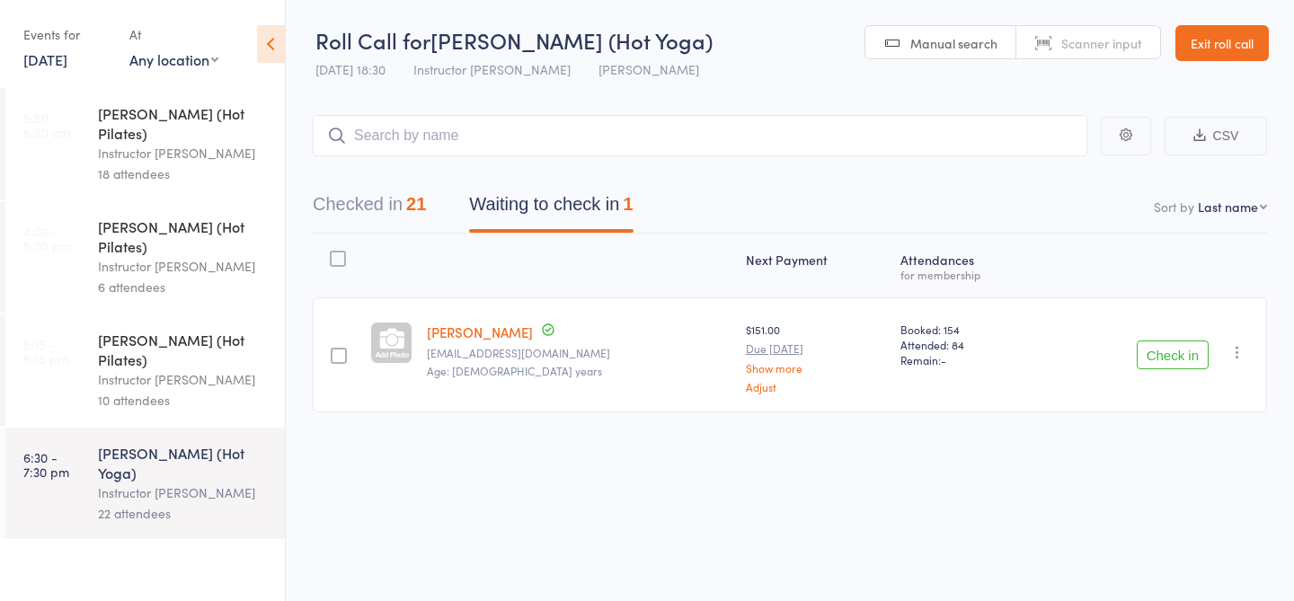
click at [759, 308] on div "$151.00 Due Oct 9 Show more Adjust" at bounding box center [816, 355] width 155 height 115
click at [1178, 359] on button "Check in" at bounding box center [1173, 355] width 72 height 29
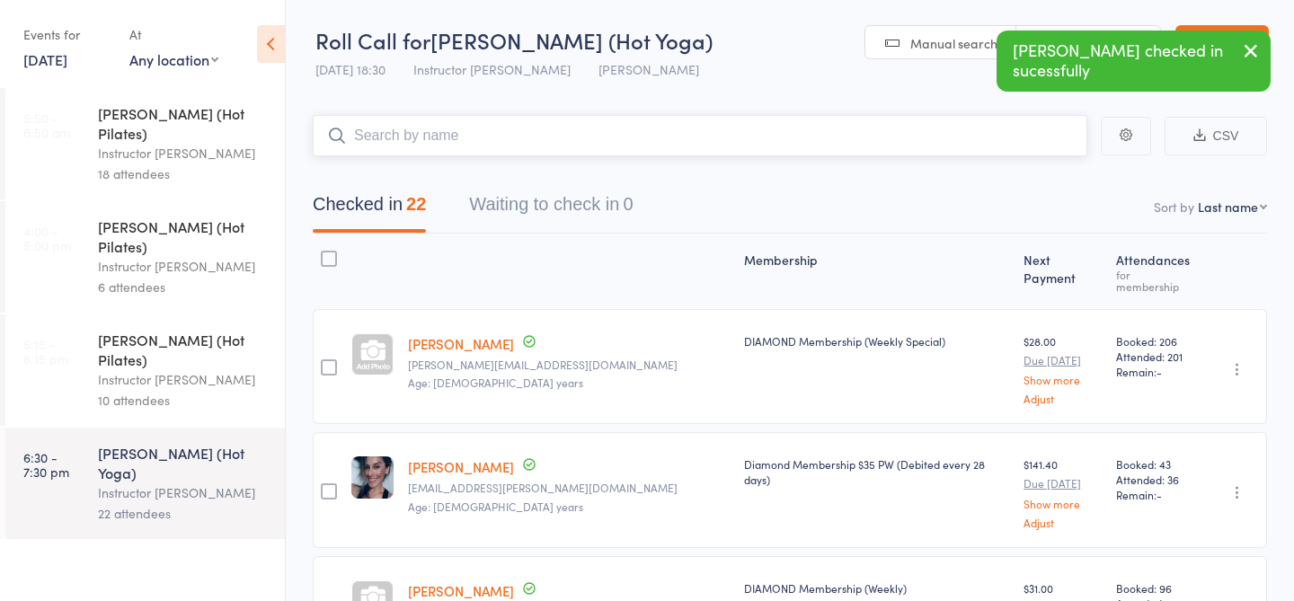
click at [627, 139] on input "search" at bounding box center [700, 135] width 775 height 41
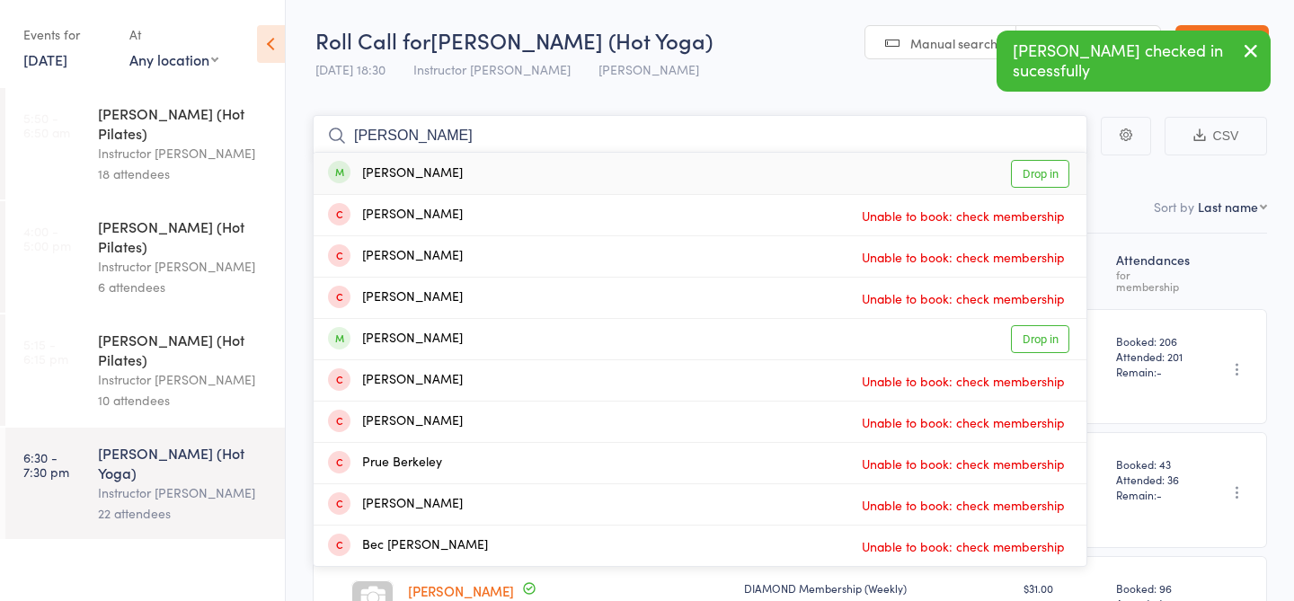
type input "berg"
click at [1038, 172] on link "Drop in" at bounding box center [1040, 174] width 58 height 28
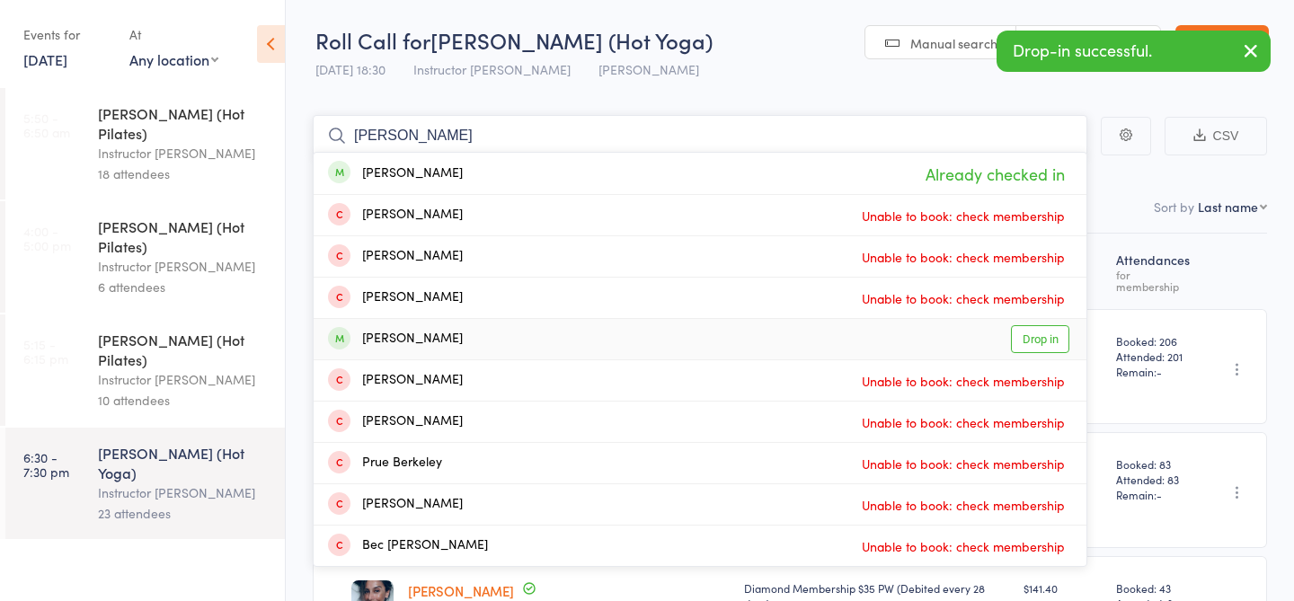
type input "berg"
click at [1036, 338] on link "Drop in" at bounding box center [1040, 339] width 58 height 28
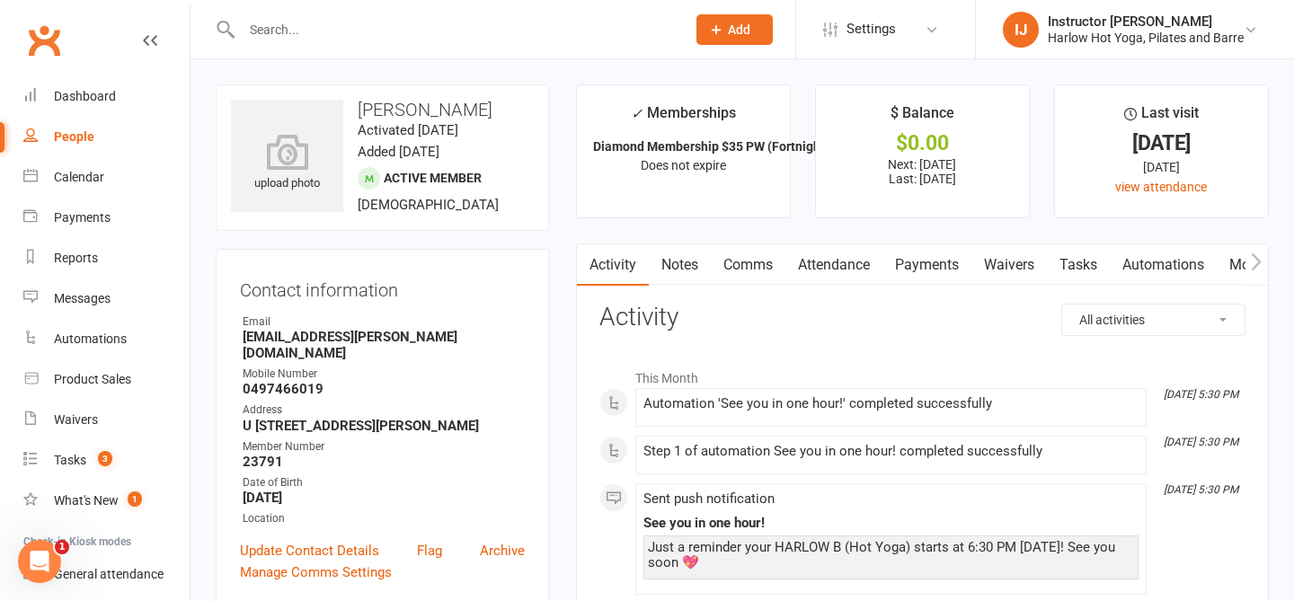
click at [609, 40] on input "text" at bounding box center [454, 29] width 437 height 25
